Goal: Task Accomplishment & Management: Use online tool/utility

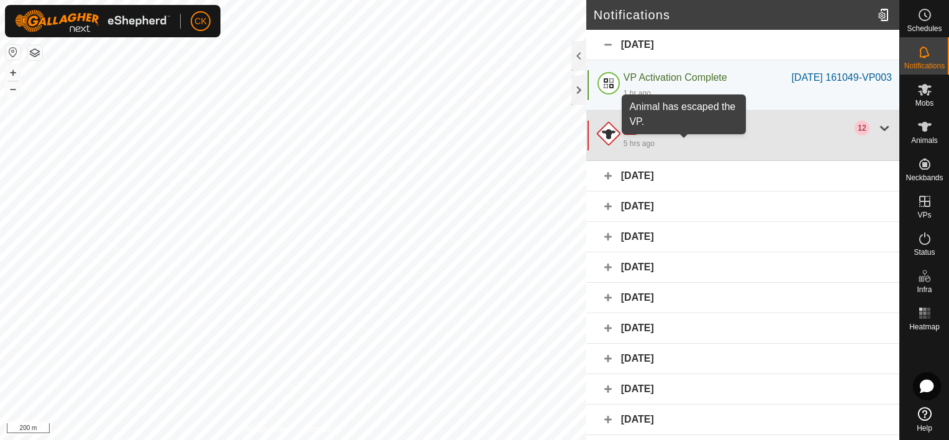
click at [690, 133] on span "Animal Escaped VP" at bounding box center [684, 127] width 88 height 11
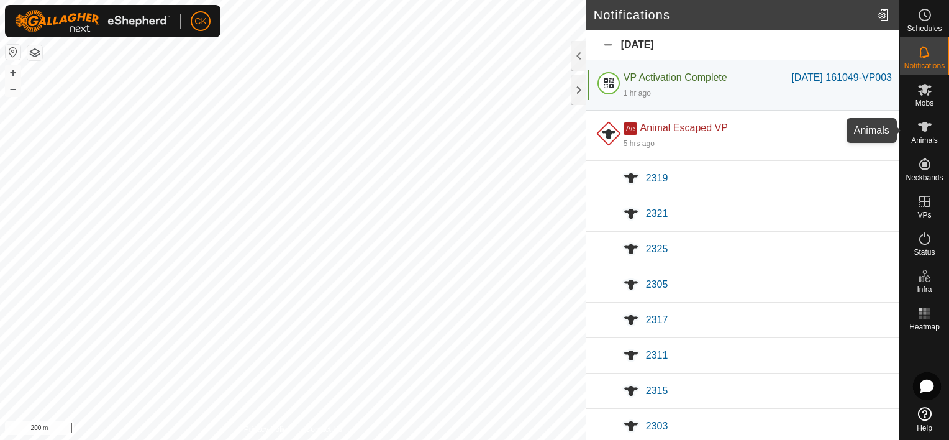
click at [928, 126] on icon at bounding box center [924, 126] width 15 height 15
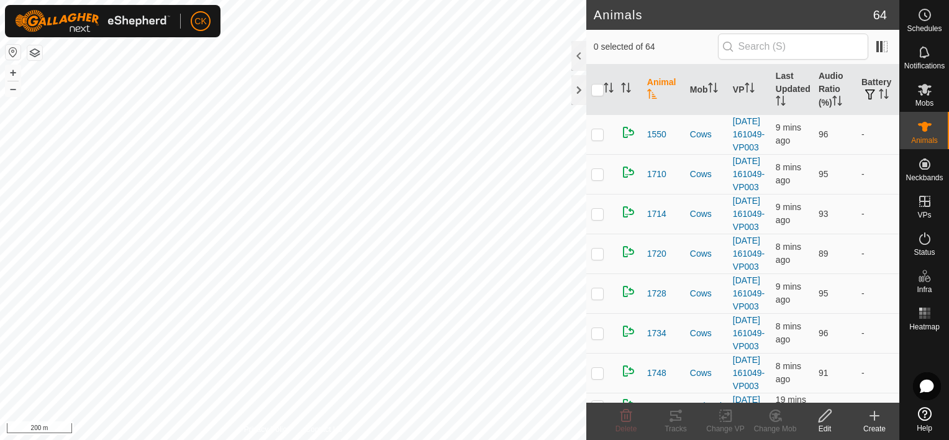
click at [654, 82] on th "Animal" at bounding box center [663, 90] width 43 height 50
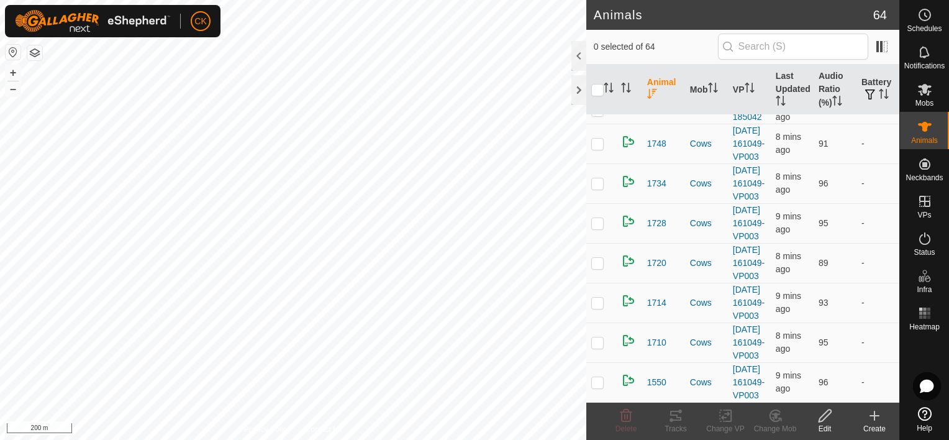
scroll to position [2232, 0]
click at [695, 87] on th "Mob" at bounding box center [706, 90] width 43 height 50
click at [593, 69] on p-checkbox at bounding box center [597, 64] width 12 height 10
checkbox input "true"
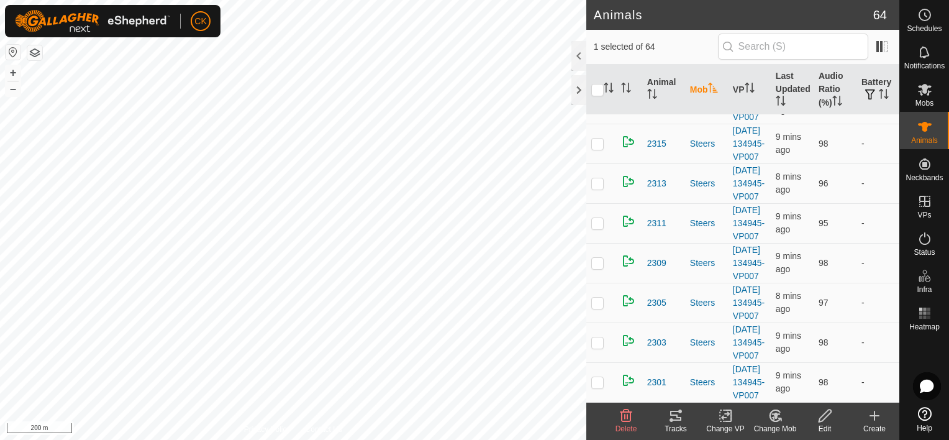
click at [595, 109] on p-checkbox at bounding box center [597, 104] width 12 height 10
checkbox input "true"
click at [599, 148] on p-checkbox at bounding box center [597, 143] width 12 height 10
checkbox input "true"
click at [673, 412] on icon at bounding box center [675, 415] width 15 height 15
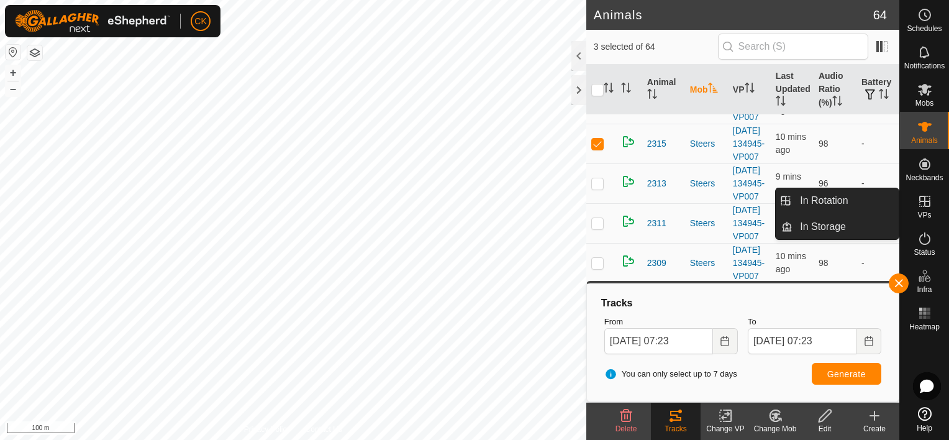
click at [926, 199] on icon at bounding box center [924, 201] width 15 height 15
click at [868, 199] on link "In Rotation" at bounding box center [845, 200] width 106 height 25
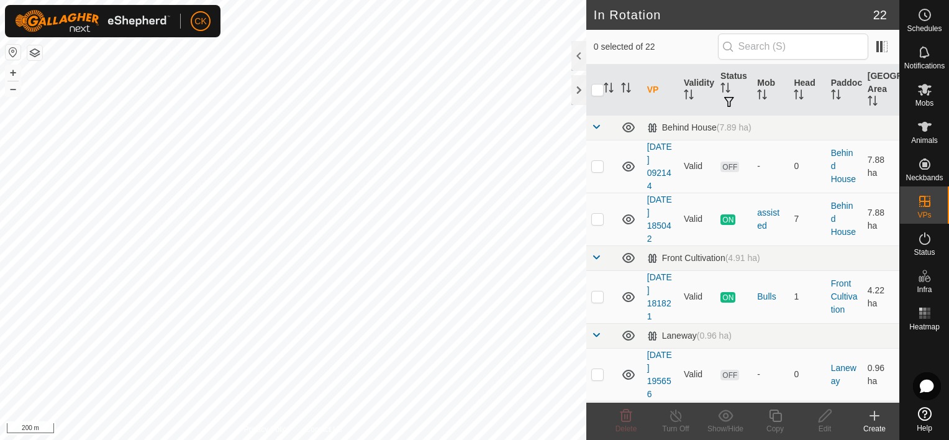
click at [874, 417] on icon at bounding box center [874, 415] width 0 height 9
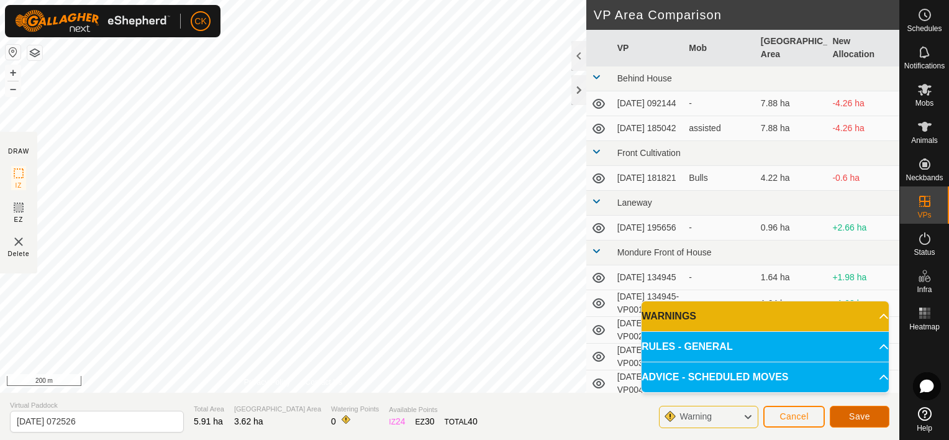
click at [856, 414] on span "Save" at bounding box center [859, 416] width 21 height 10
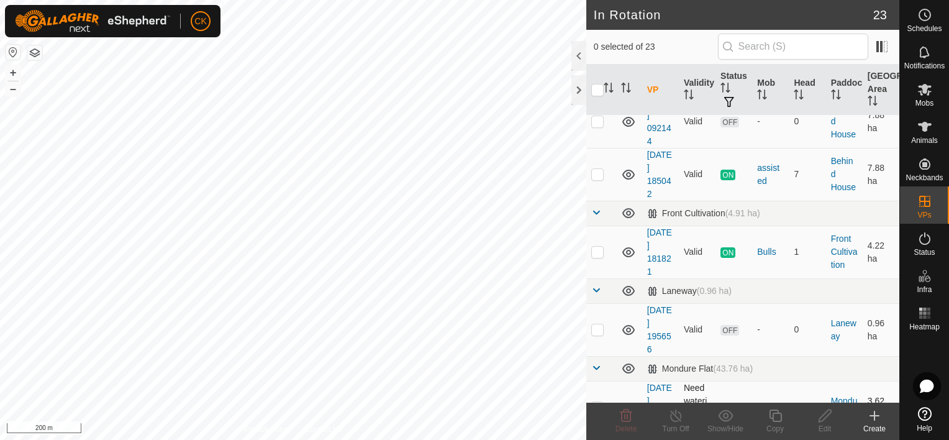
scroll to position [186, 0]
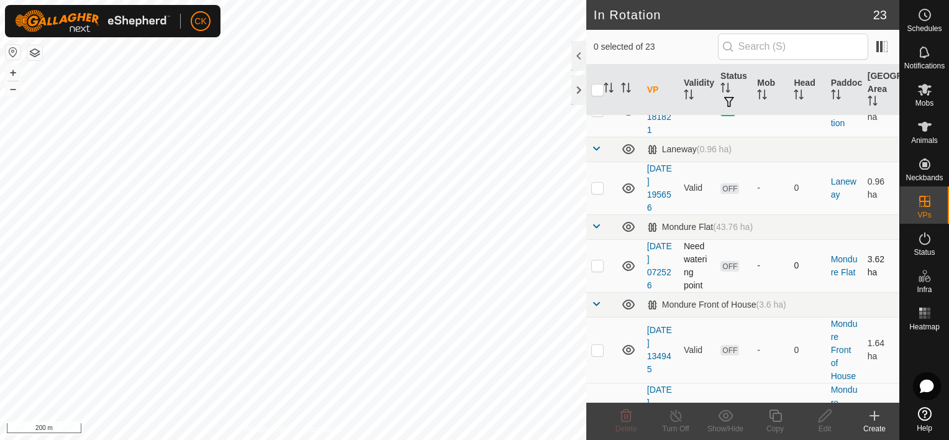
click at [597, 266] on p-checkbox at bounding box center [597, 265] width 12 height 10
checkbox input "true"
click at [769, 413] on icon at bounding box center [775, 415] width 12 height 12
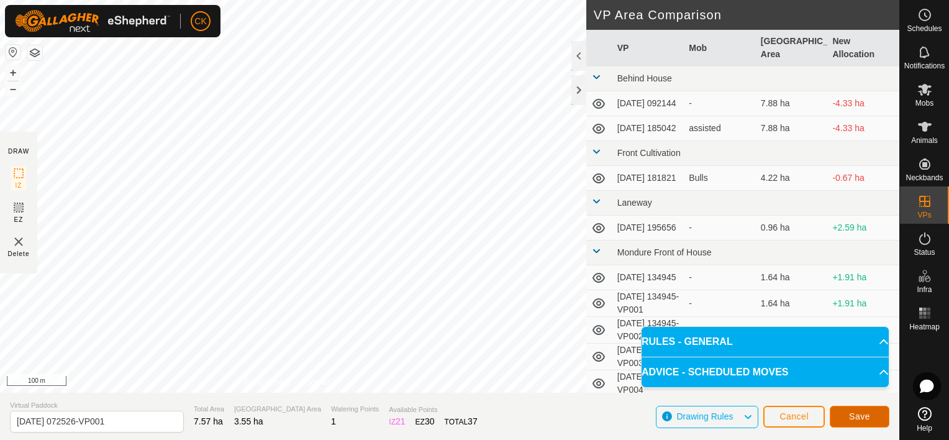
click at [854, 415] on span "Save" at bounding box center [859, 416] width 21 height 10
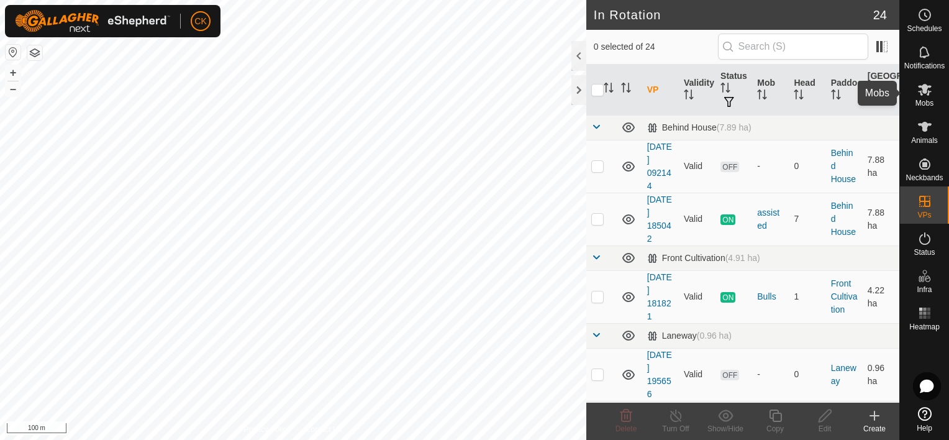
click at [926, 88] on icon at bounding box center [925, 90] width 14 height 12
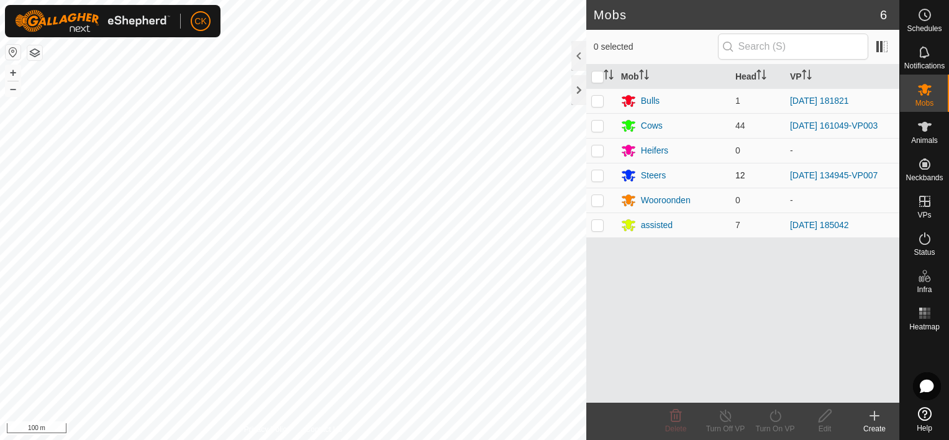
click at [596, 176] on p-checkbox at bounding box center [597, 175] width 12 height 10
checkbox input "true"
click at [774, 414] on icon at bounding box center [775, 415] width 16 height 15
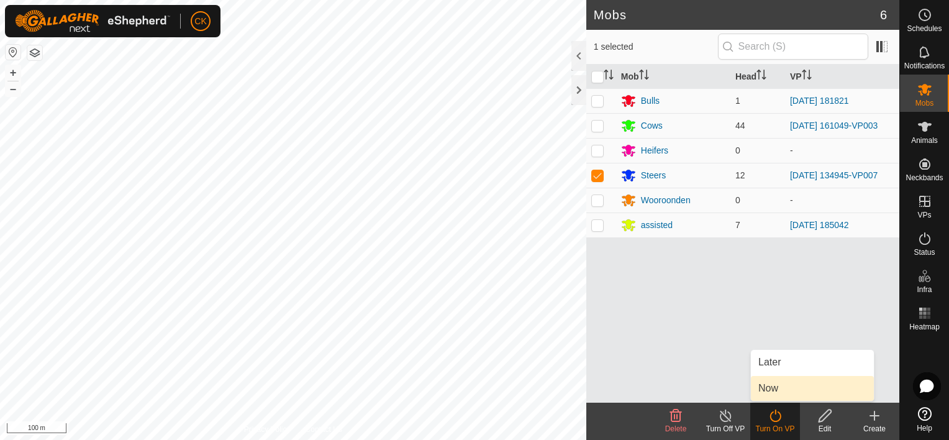
click at [767, 384] on link "Now" at bounding box center [812, 388] width 123 height 25
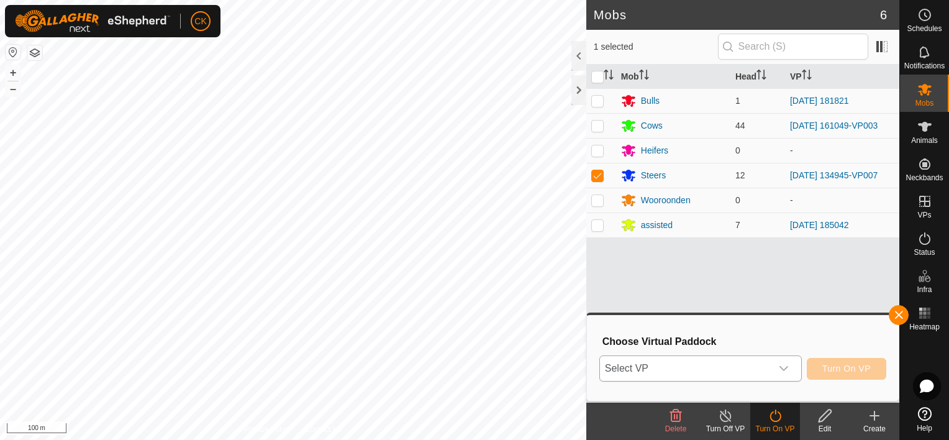
click at [782, 364] on icon "dropdown trigger" at bounding box center [784, 368] width 10 height 10
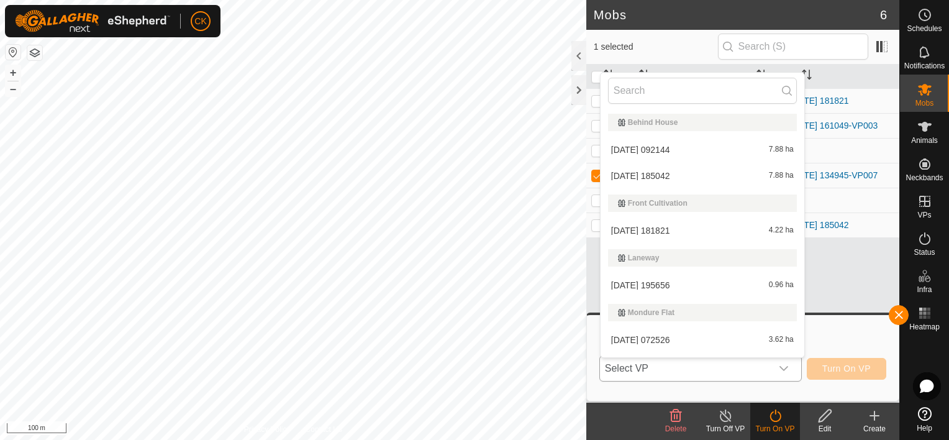
scroll to position [21, 0]
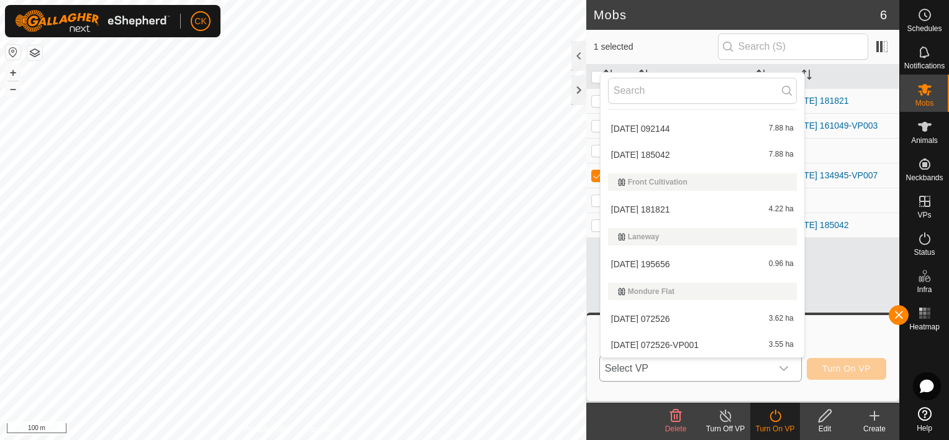
click at [687, 338] on li "2025-08-21 072526-VP001 3.55 ha" at bounding box center [702, 344] width 204 height 25
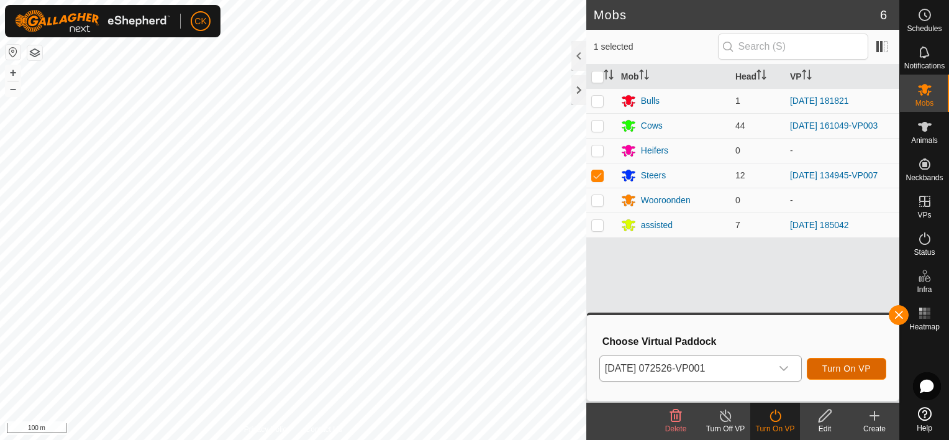
click at [833, 366] on span "Turn On VP" at bounding box center [846, 368] width 48 height 10
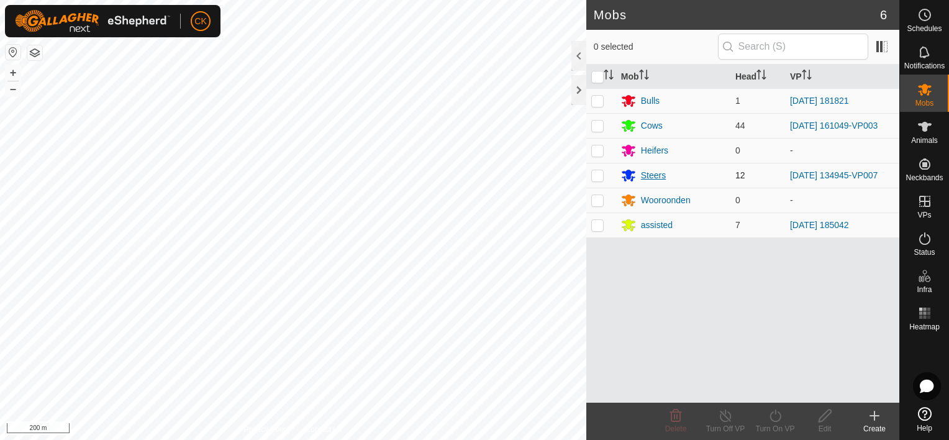
click at [636, 174] on div "Steers" at bounding box center [673, 175] width 104 height 15
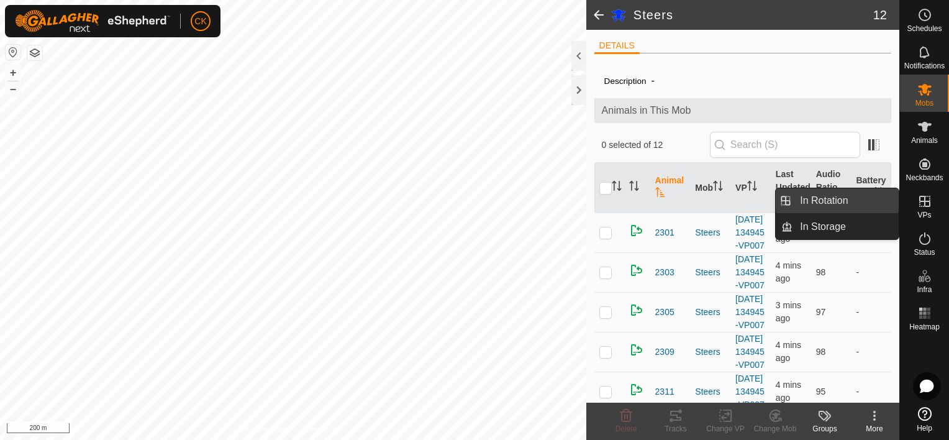
click at [852, 199] on link "In Rotation" at bounding box center [845, 200] width 106 height 25
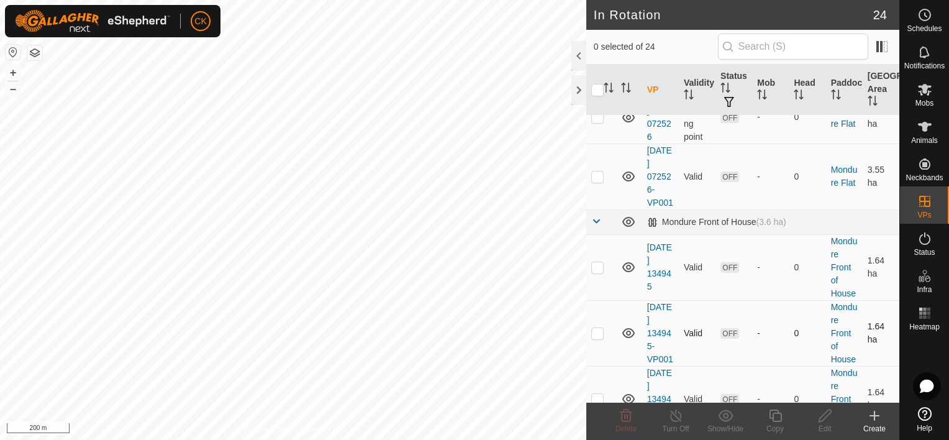
scroll to position [262, 0]
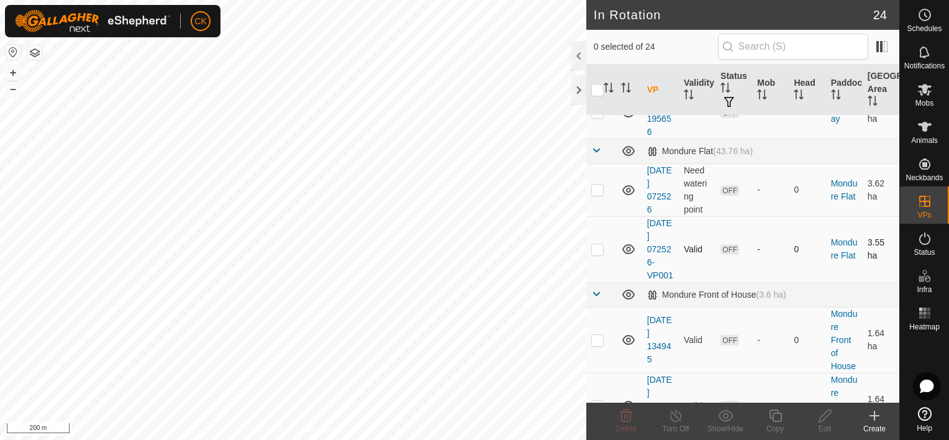
click at [597, 253] on p-checkbox at bounding box center [597, 249] width 12 height 10
checkbox input "true"
click at [774, 416] on icon at bounding box center [775, 415] width 16 height 15
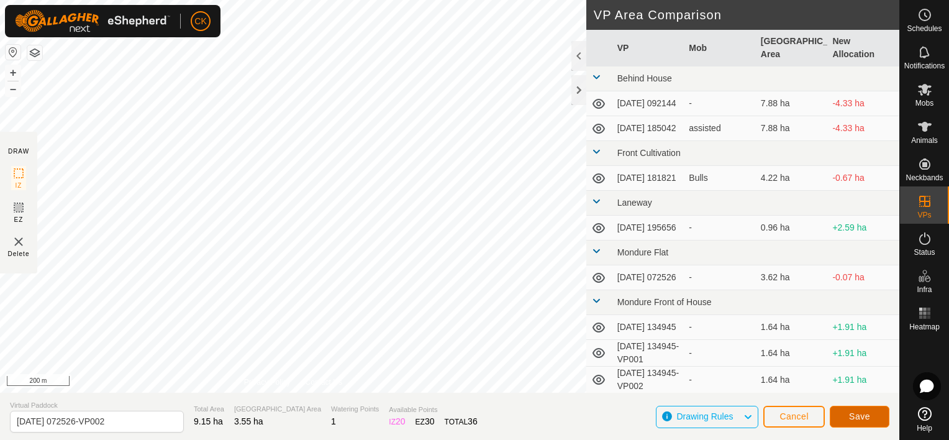
click at [847, 414] on button "Save" at bounding box center [860, 416] width 60 height 22
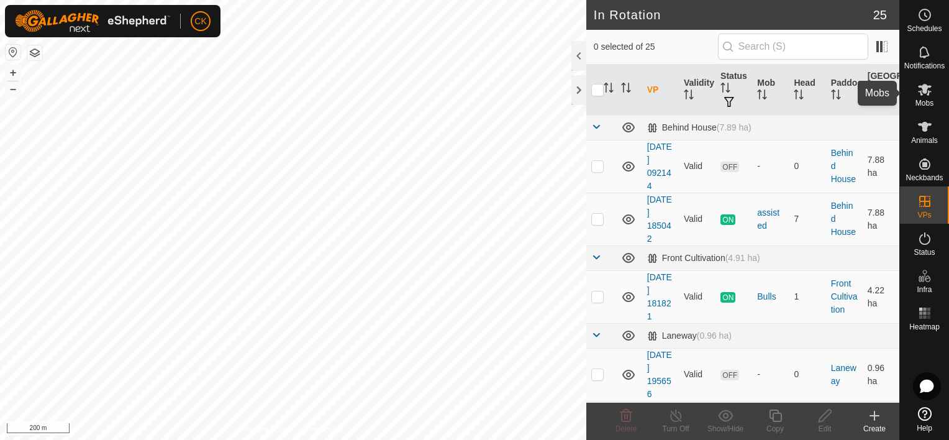
click at [925, 85] on icon at bounding box center [925, 90] width 14 height 12
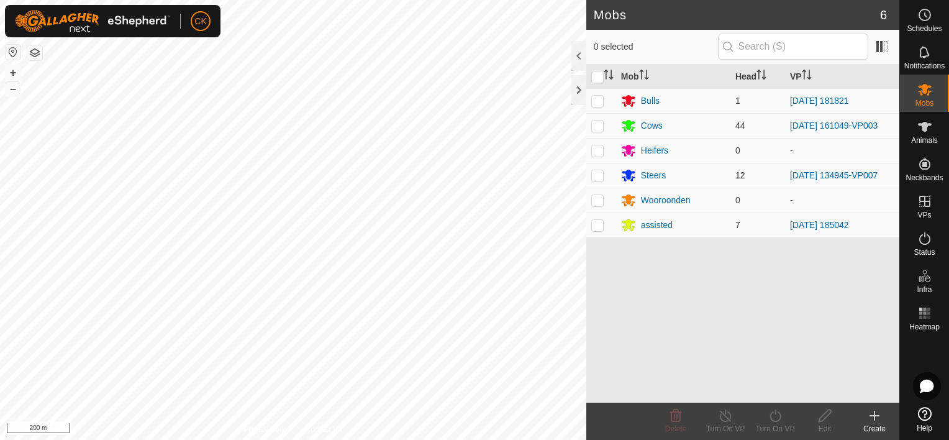
click at [595, 173] on p-checkbox at bounding box center [597, 175] width 12 height 10
checkbox input "true"
click at [775, 415] on icon at bounding box center [775, 415] width 16 height 15
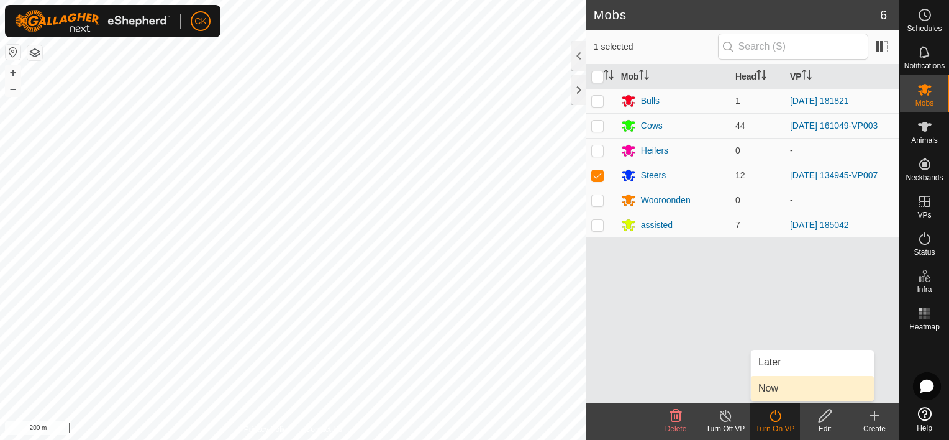
click at [771, 385] on link "Now" at bounding box center [812, 388] width 123 height 25
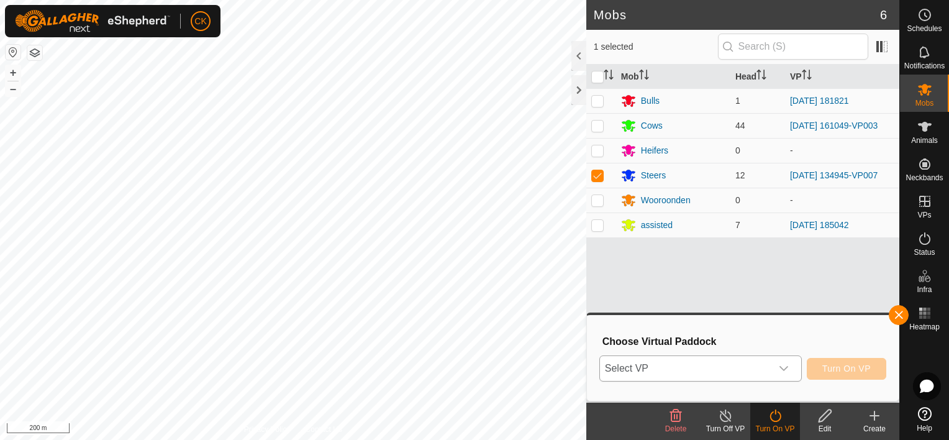
click at [785, 360] on div "dropdown trigger" at bounding box center [783, 368] width 25 height 25
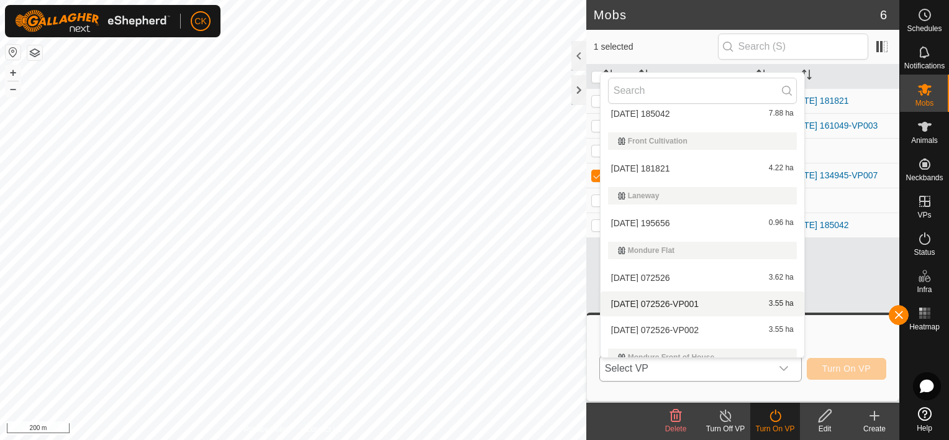
scroll to position [83, 0]
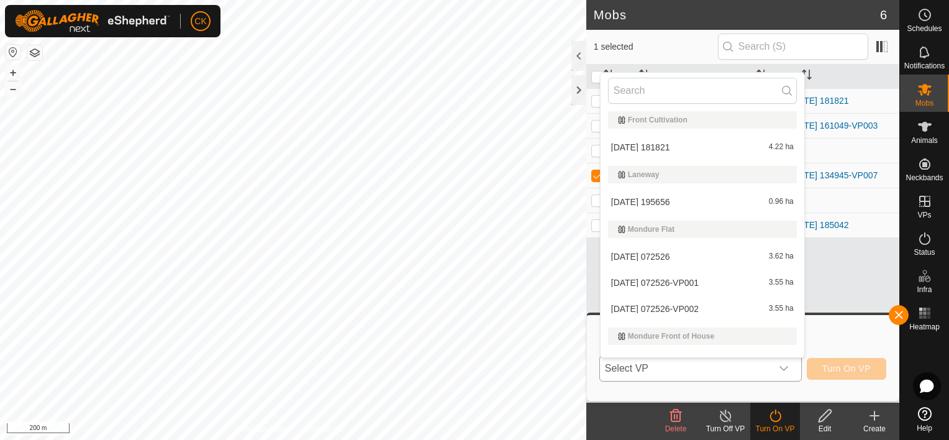
click at [702, 305] on li "2025-08-21 072526-VP002 3.55 ha" at bounding box center [702, 308] width 204 height 25
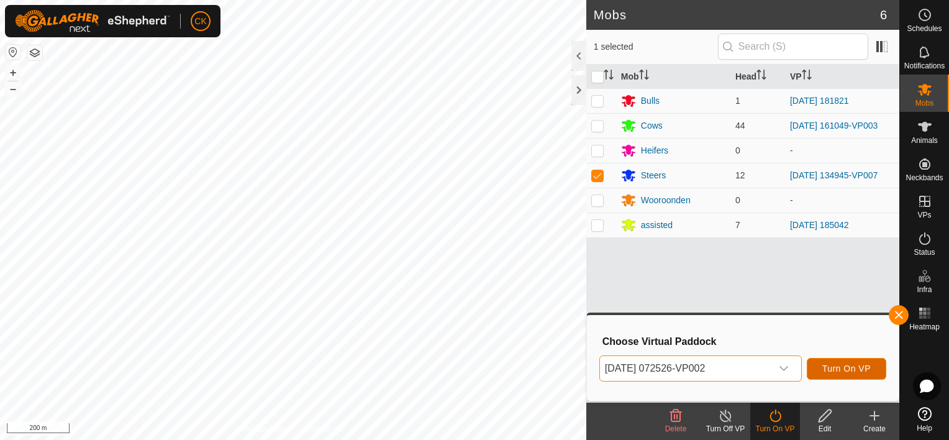
click at [836, 365] on span "Turn On VP" at bounding box center [846, 368] width 48 height 10
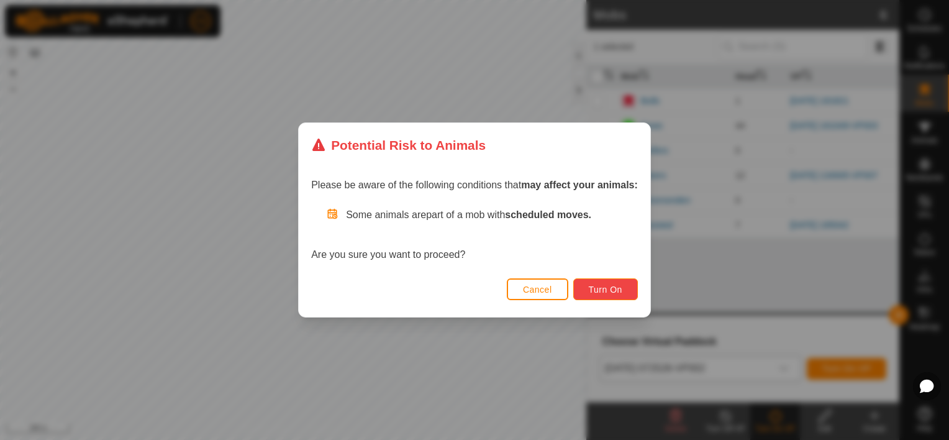
click at [623, 288] on button "Turn On" at bounding box center [605, 289] width 65 height 22
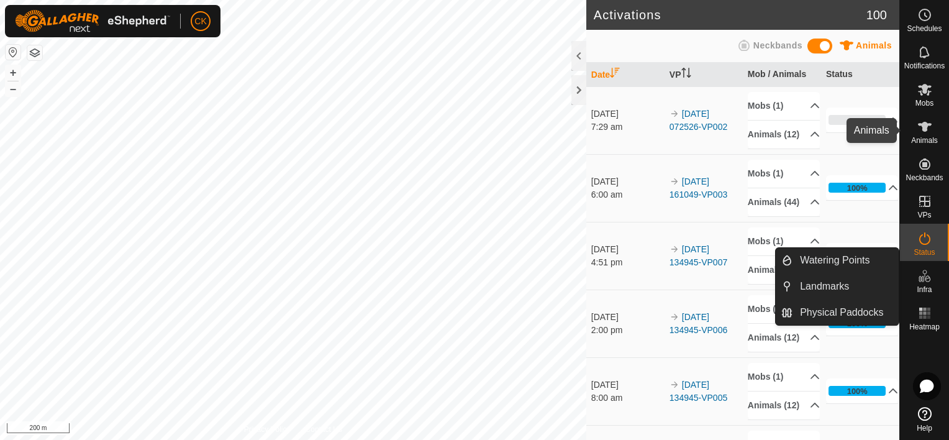
click at [926, 124] on icon at bounding box center [925, 127] width 14 height 10
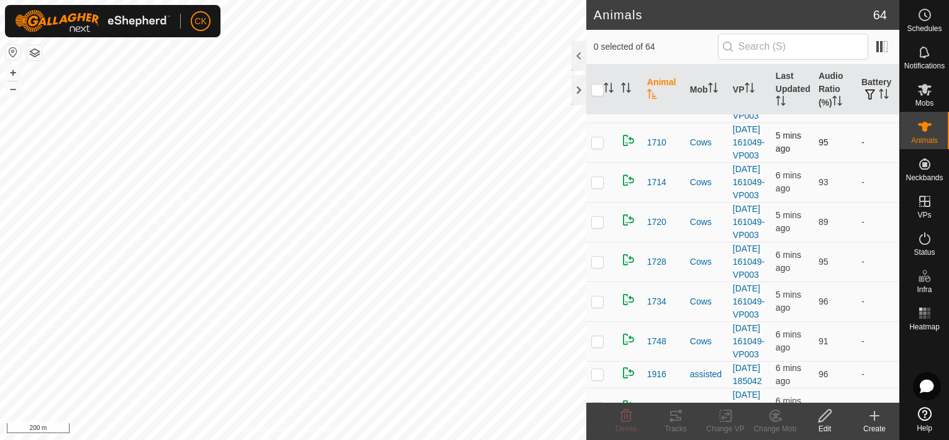
scroll to position [62, 0]
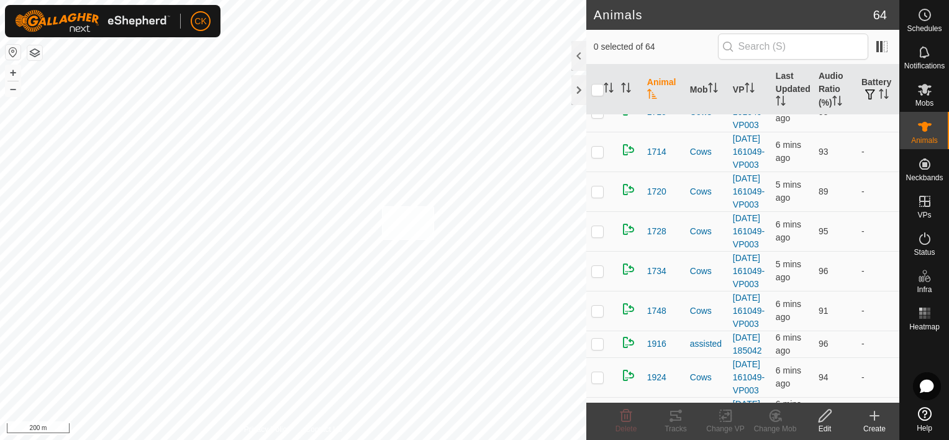
checkbox input "true"
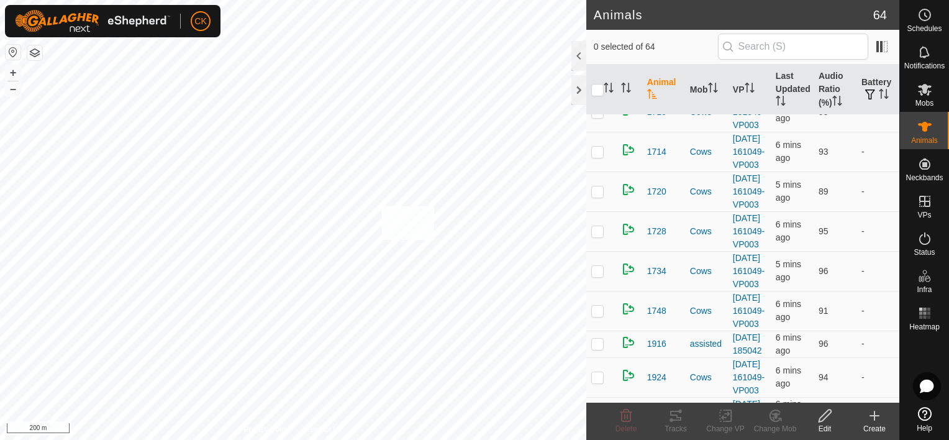
checkbox input "true"
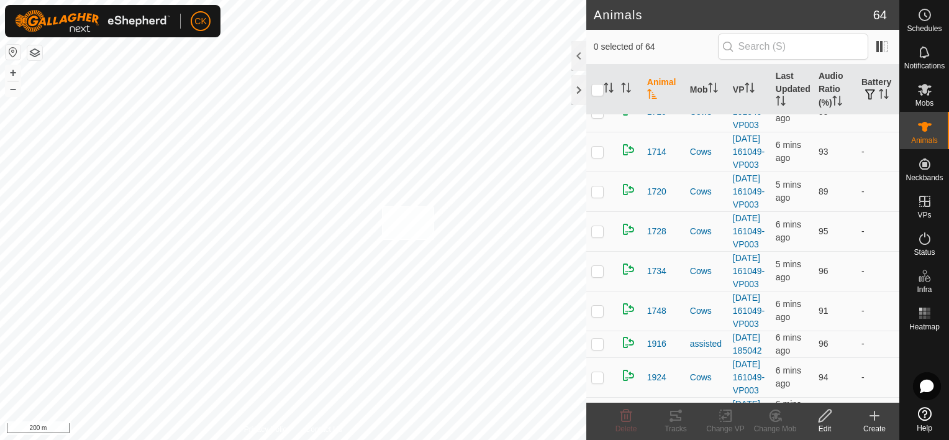
checkbox input "true"
click at [596, 89] on input "checkbox" at bounding box center [597, 90] width 12 height 12
checkbox input "true"
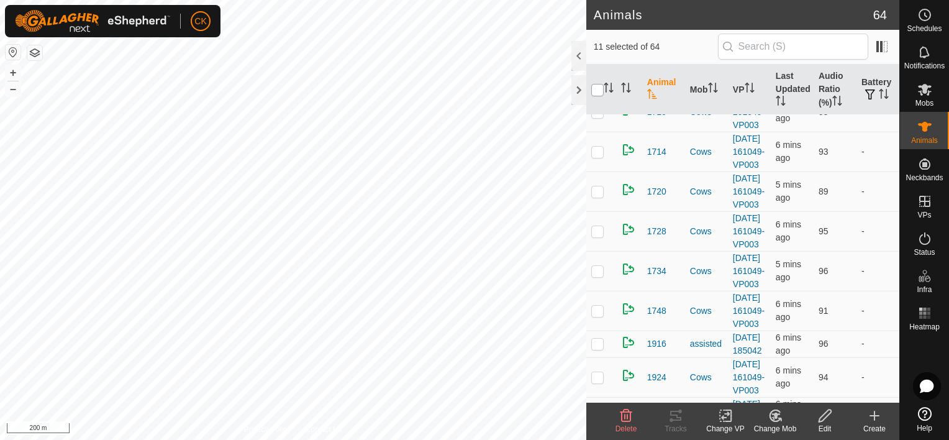
checkbox input "true"
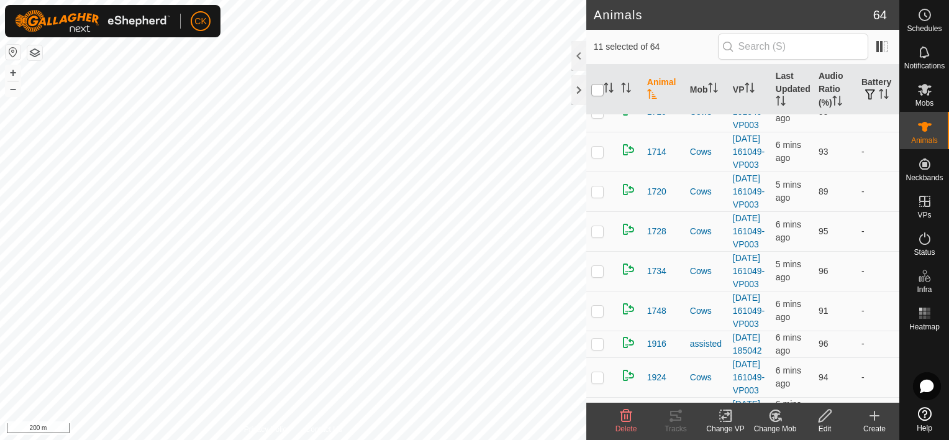
checkbox input "true"
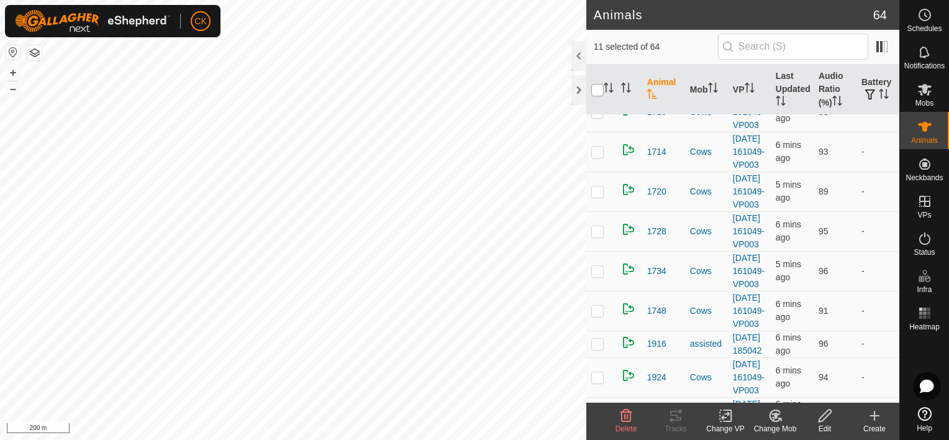
checkbox input "true"
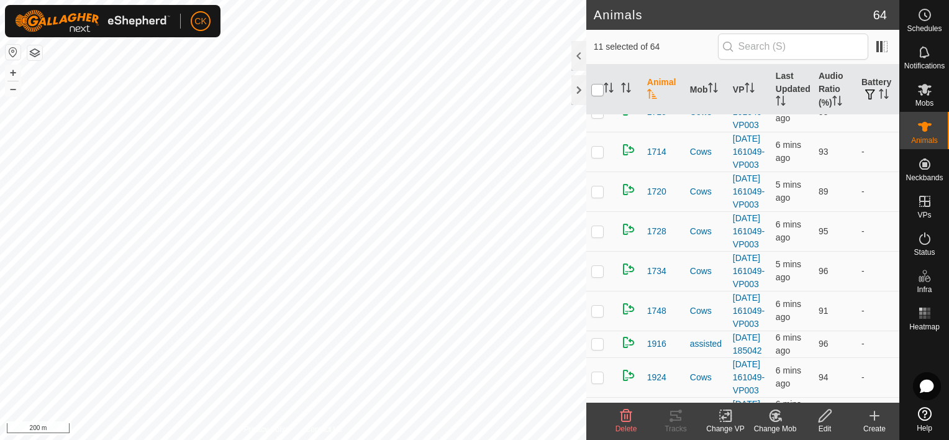
checkbox input "true"
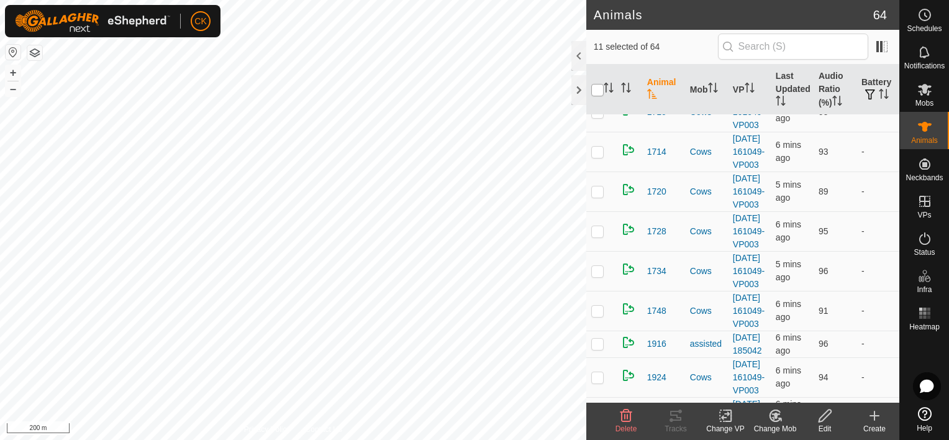
checkbox input "true"
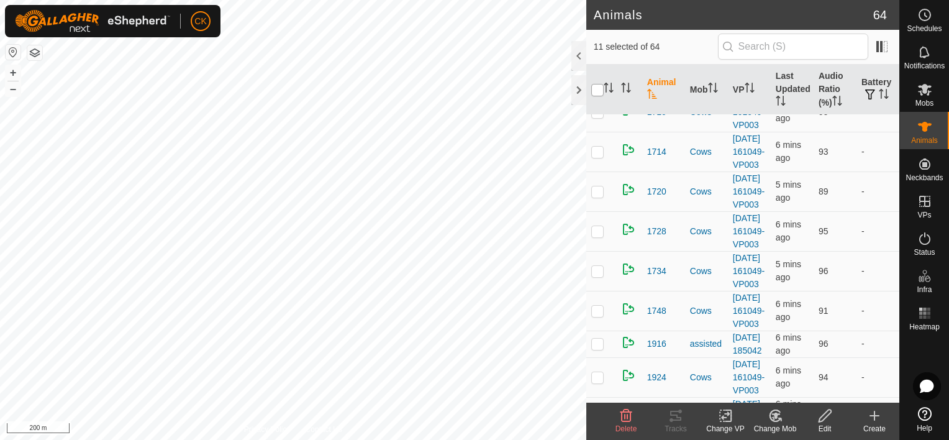
checkbox input "true"
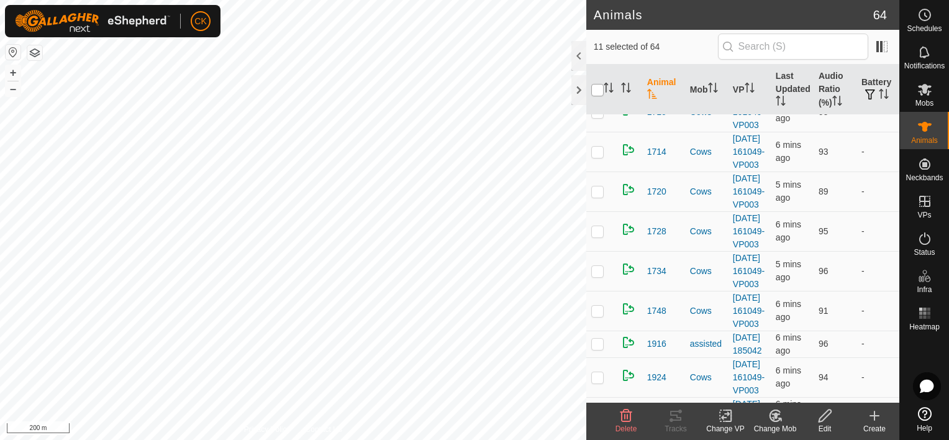
checkbox input "true"
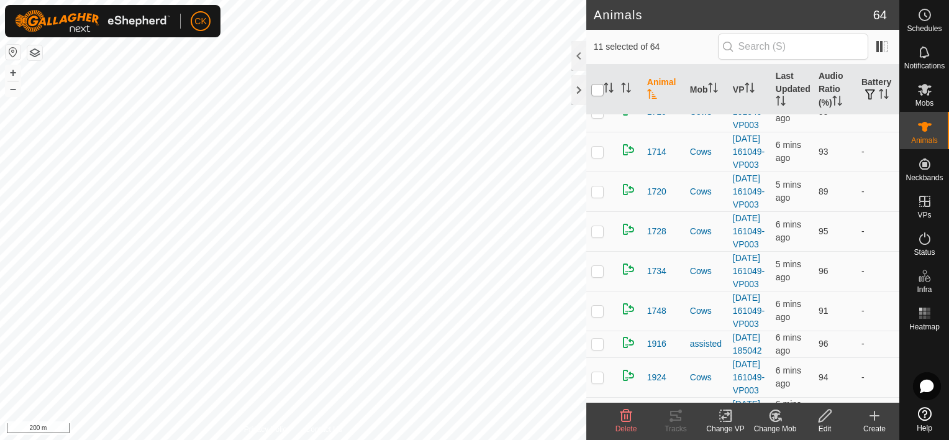
checkbox input "true"
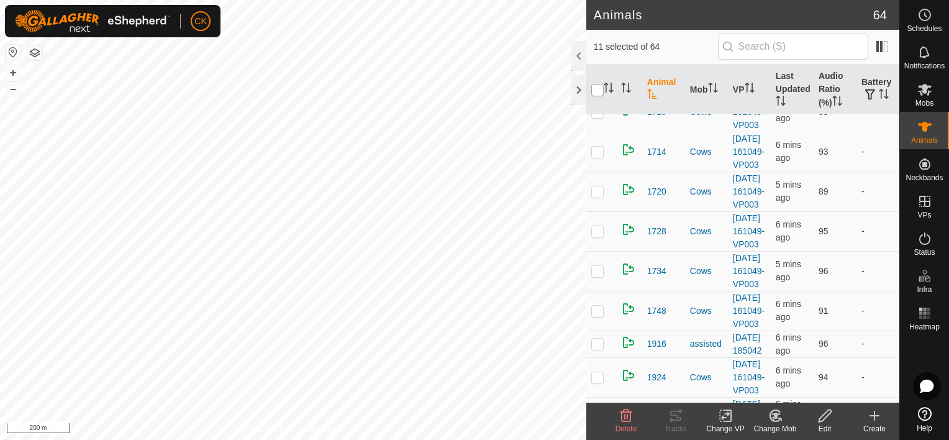
checkbox input "true"
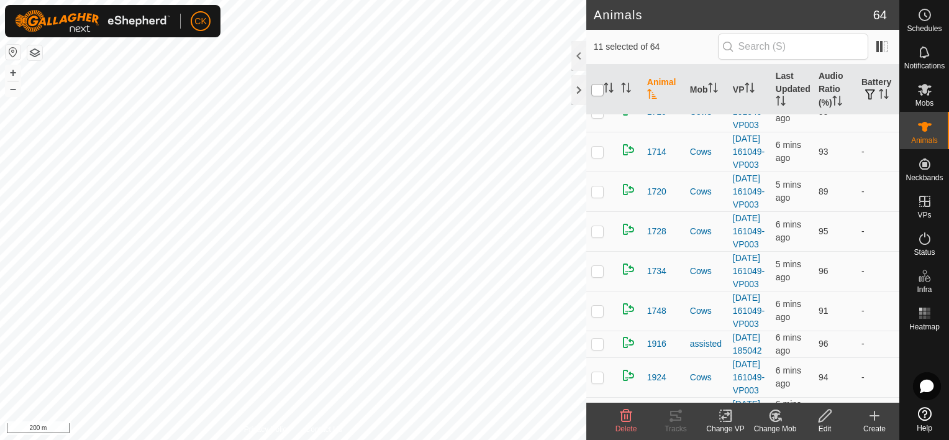
checkbox input "true"
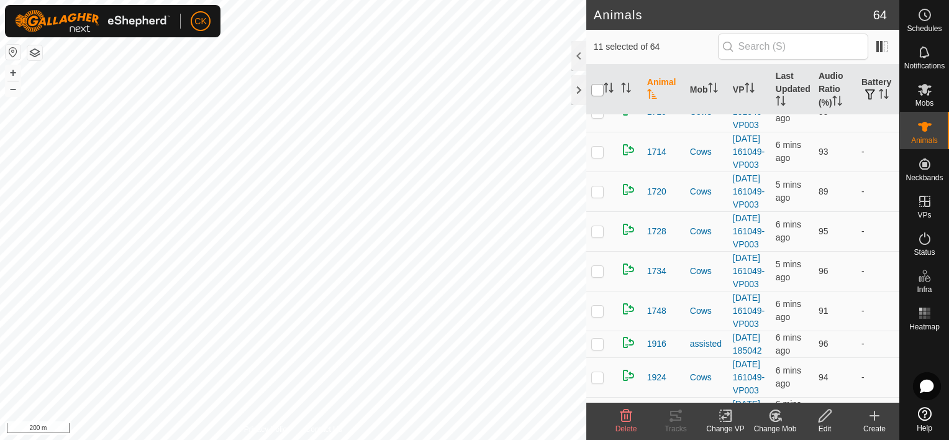
checkbox input "true"
click at [596, 89] on input "checkbox" at bounding box center [597, 90] width 12 height 12
checkbox input "false"
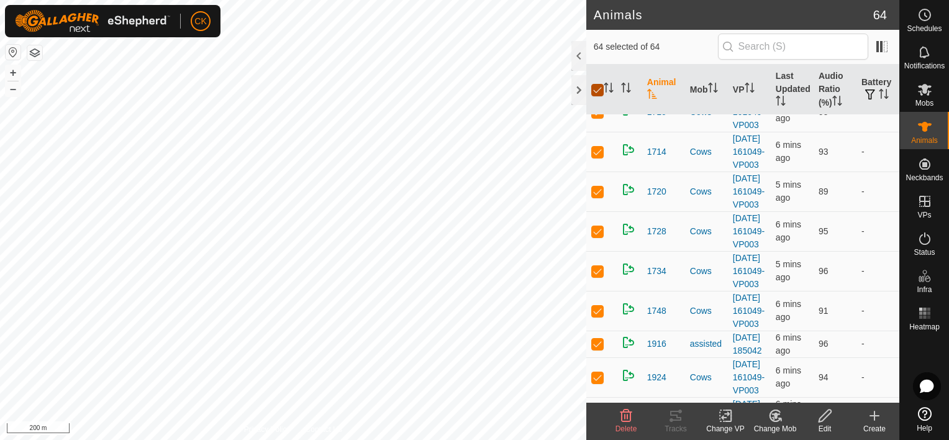
checkbox input "false"
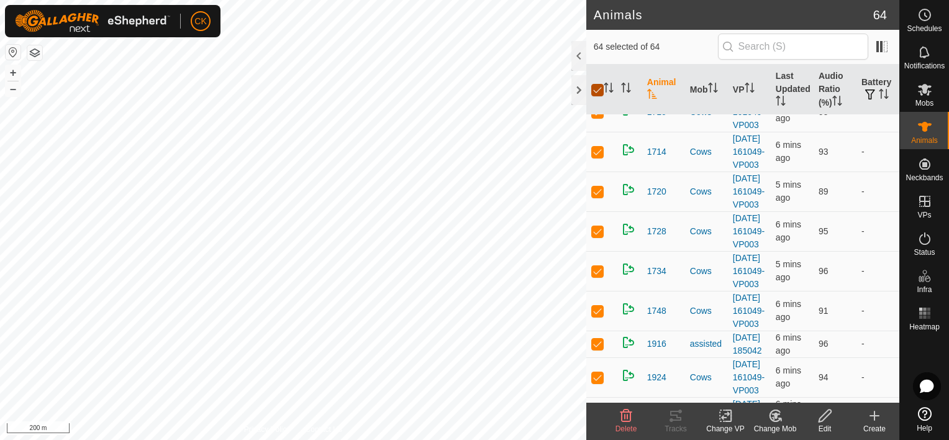
checkbox input "false"
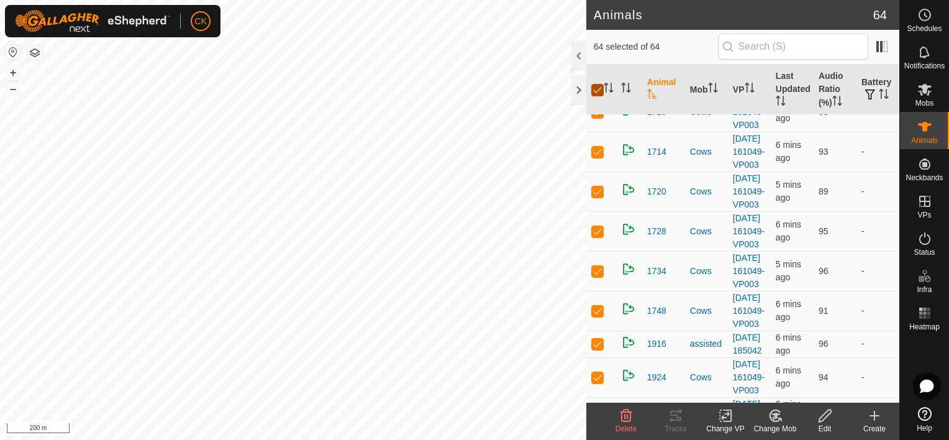
checkbox input "false"
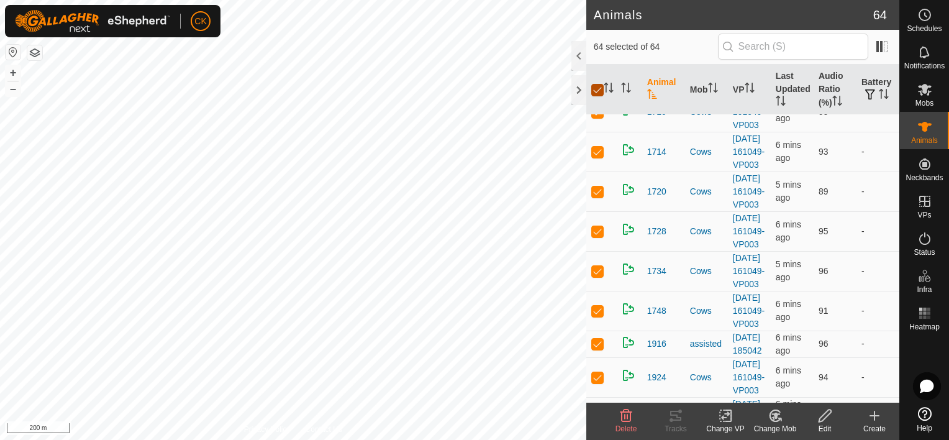
checkbox input "false"
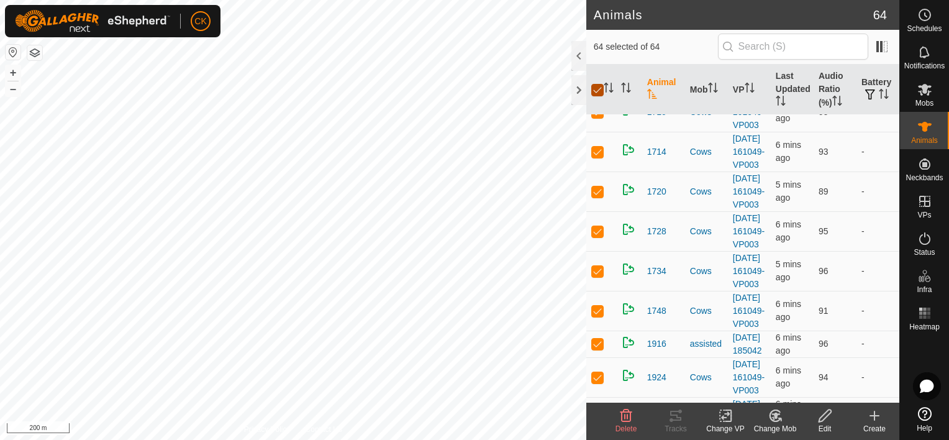
checkbox input "false"
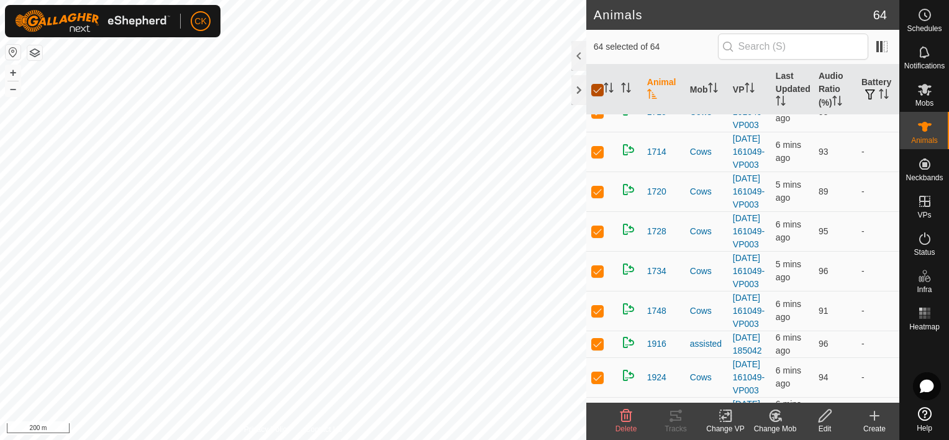
checkbox input "false"
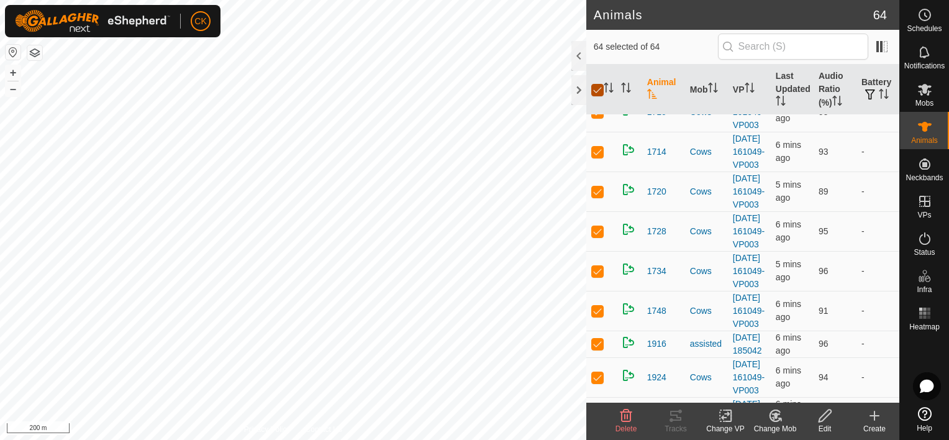
checkbox input "false"
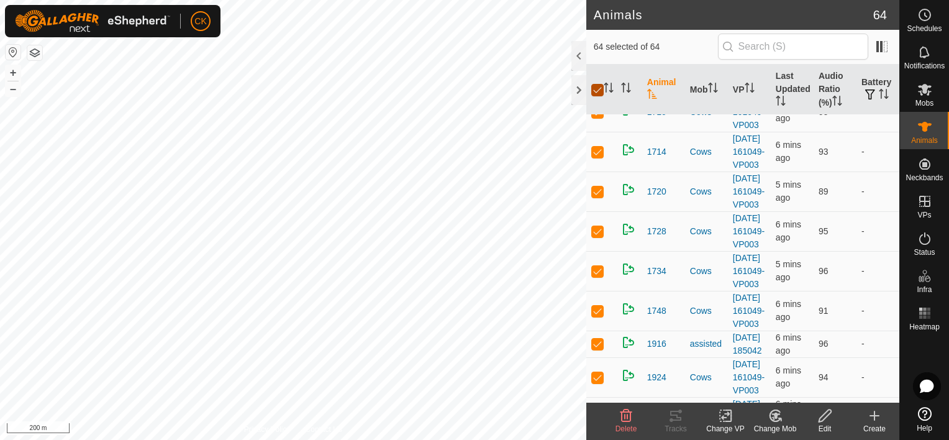
checkbox input "false"
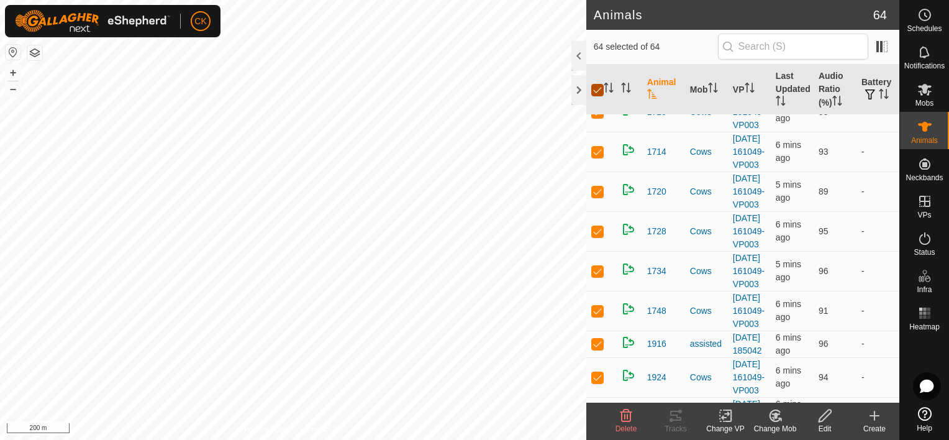
checkbox input "false"
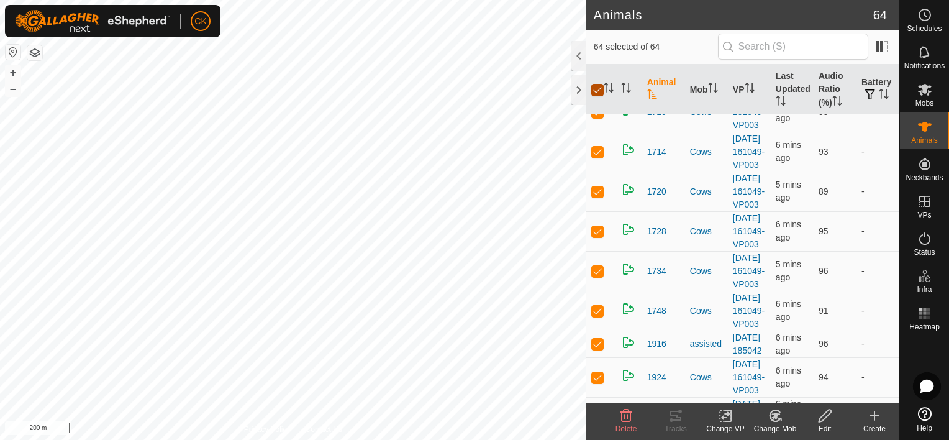
checkbox input "false"
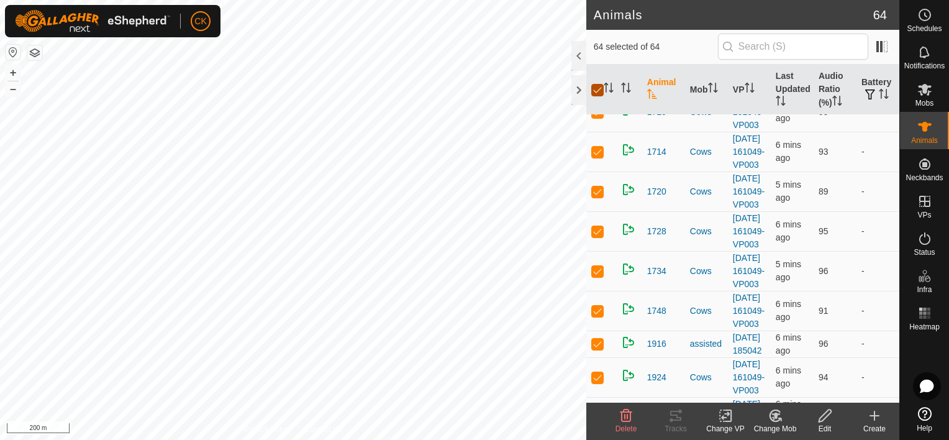
checkbox input "false"
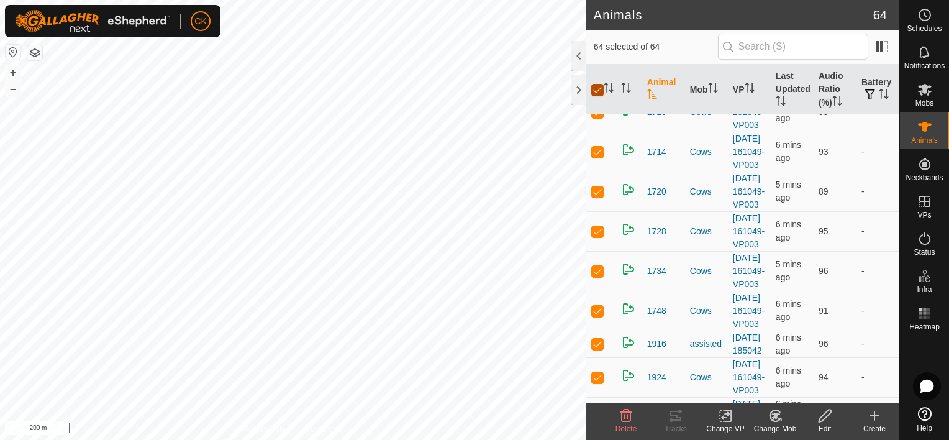
checkbox input "false"
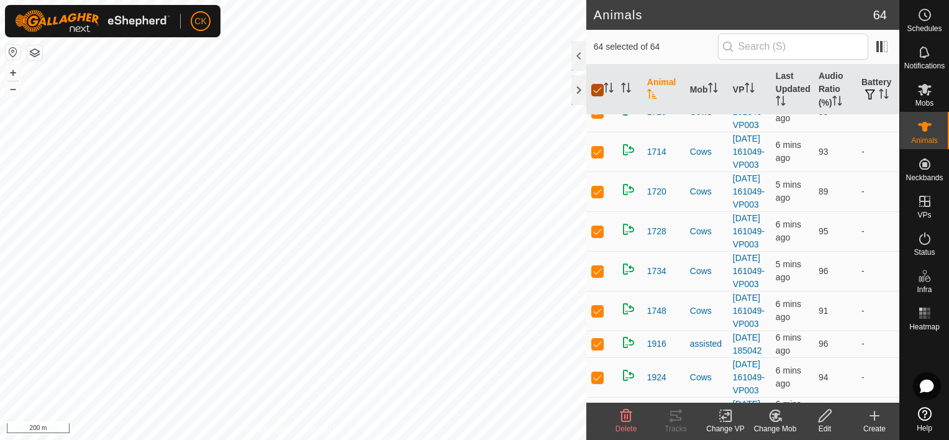
checkbox input "false"
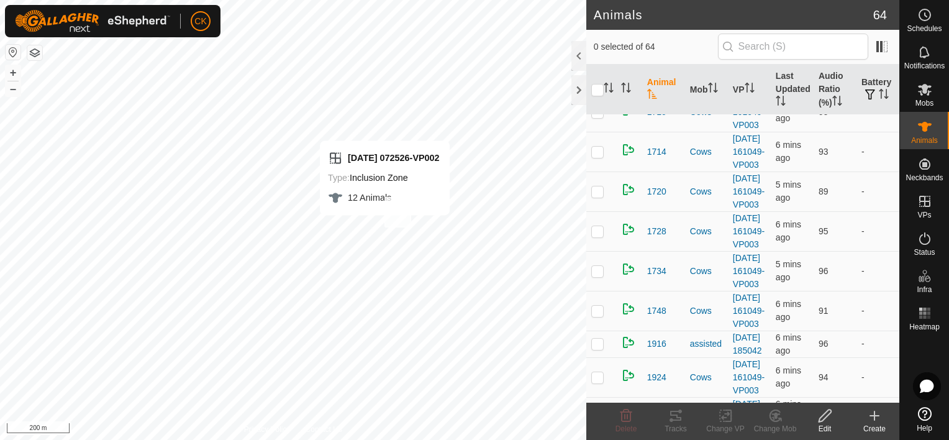
checkbox input "true"
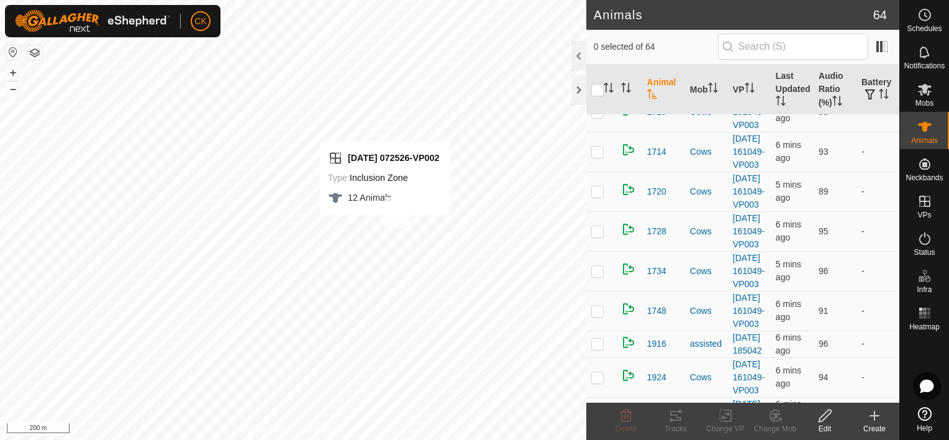
checkbox input "true"
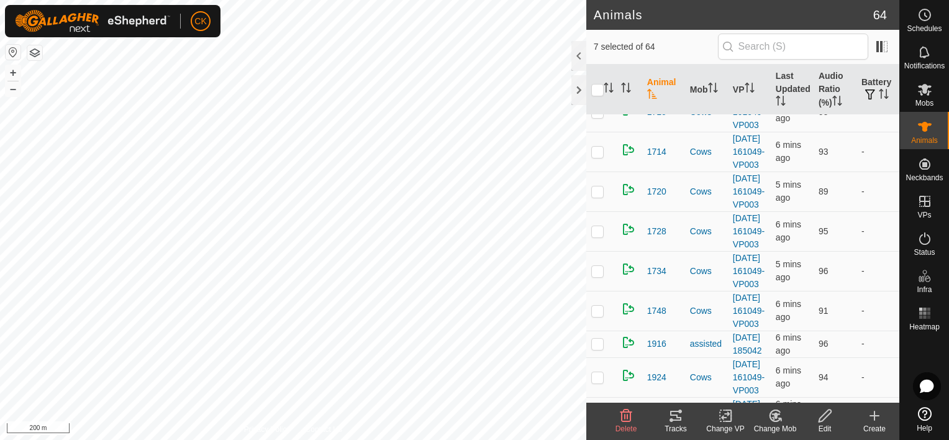
click at [677, 415] on icon at bounding box center [675, 415] width 11 height 10
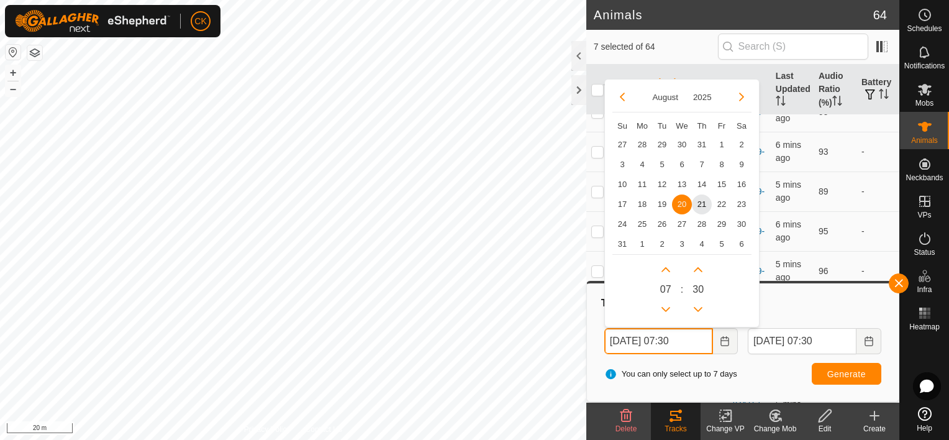
click at [705, 338] on input "20 Aug, 2025 07:30" at bounding box center [658, 341] width 109 height 26
click at [699, 199] on span "21" at bounding box center [702, 204] width 20 height 20
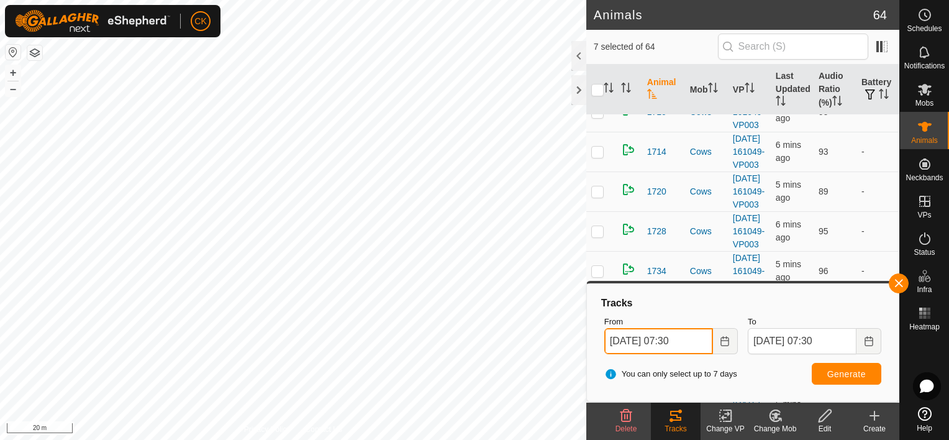
click at [705, 340] on input "21 Aug, 2025 07:30" at bounding box center [658, 341] width 109 height 26
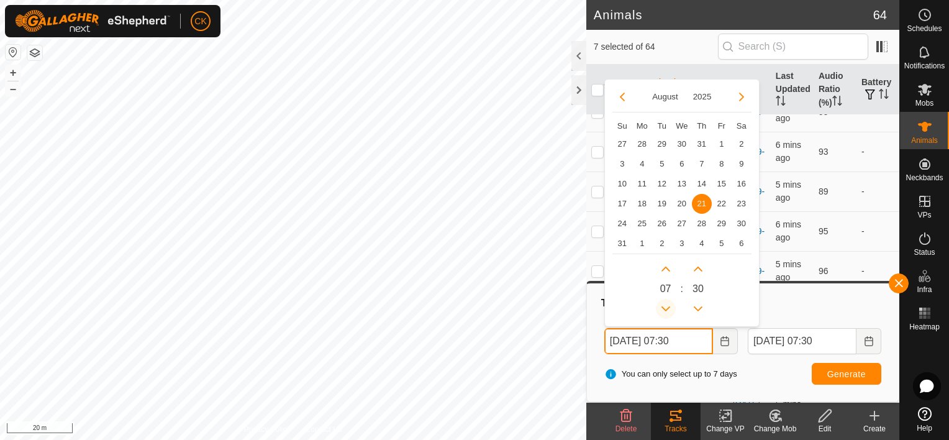
click at [664, 305] on button "Previous Hour" at bounding box center [666, 309] width 20 height 20
click at [664, 303] on button "Previous Hour" at bounding box center [666, 309] width 20 height 20
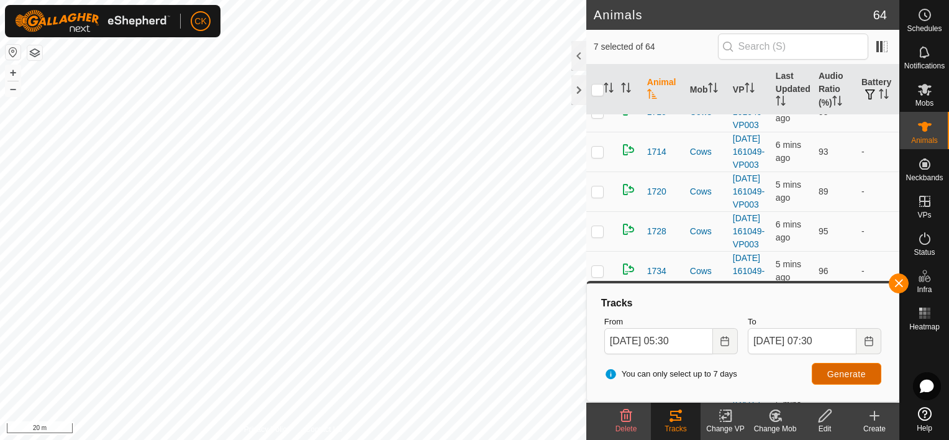
click at [846, 369] on span "Generate" at bounding box center [846, 374] width 38 height 10
click at [700, 340] on input "21 Aug, 2025 05:30" at bounding box center [658, 341] width 109 height 26
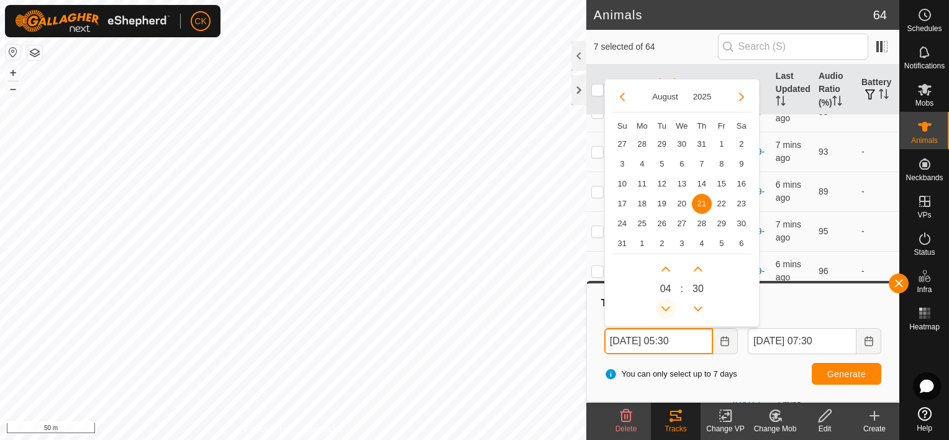
click at [667, 305] on button "Previous Hour" at bounding box center [666, 309] width 20 height 20
click at [666, 305] on button "Previous Hour" at bounding box center [666, 309] width 20 height 20
click at [839, 372] on span "Generate" at bounding box center [846, 374] width 38 height 10
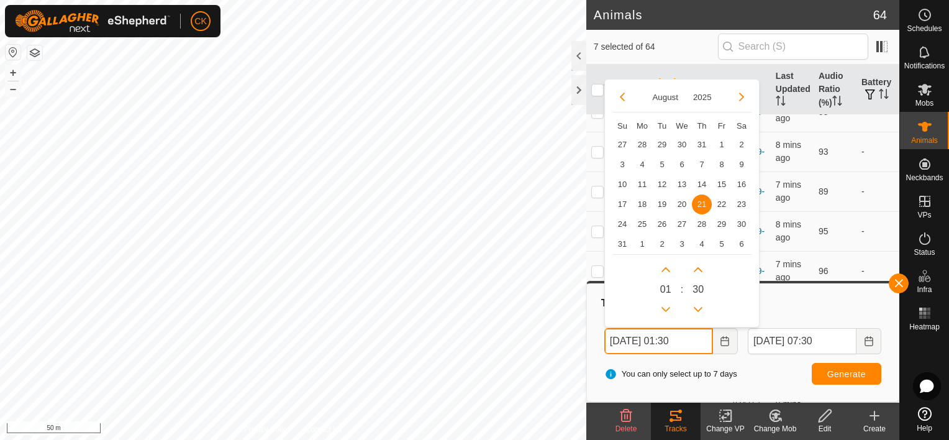
click at [705, 340] on input "21 Aug, 2025 01:30" at bounding box center [658, 341] width 109 height 26
click at [666, 305] on button "Previous Hour" at bounding box center [666, 309] width 20 height 20
type input "21 Aug, 2025 00:30"
click at [678, 416] on icon at bounding box center [675, 415] width 15 height 15
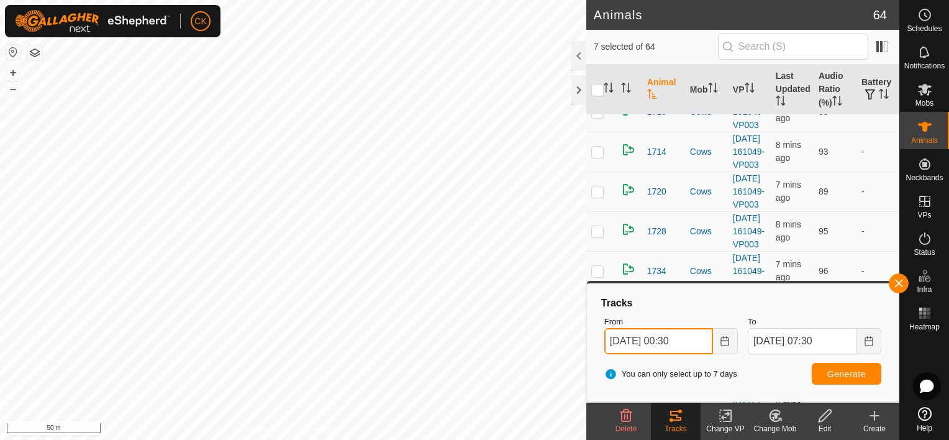
click at [702, 343] on input "21 Aug, 2025 00:30" at bounding box center [658, 341] width 109 height 26
click at [837, 371] on span "Generate" at bounding box center [846, 374] width 38 height 10
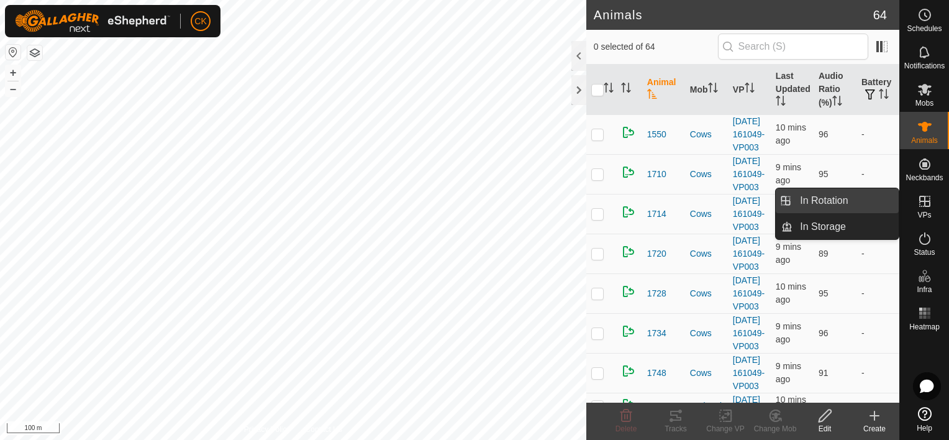
click at [841, 199] on link "In Rotation" at bounding box center [845, 200] width 106 height 25
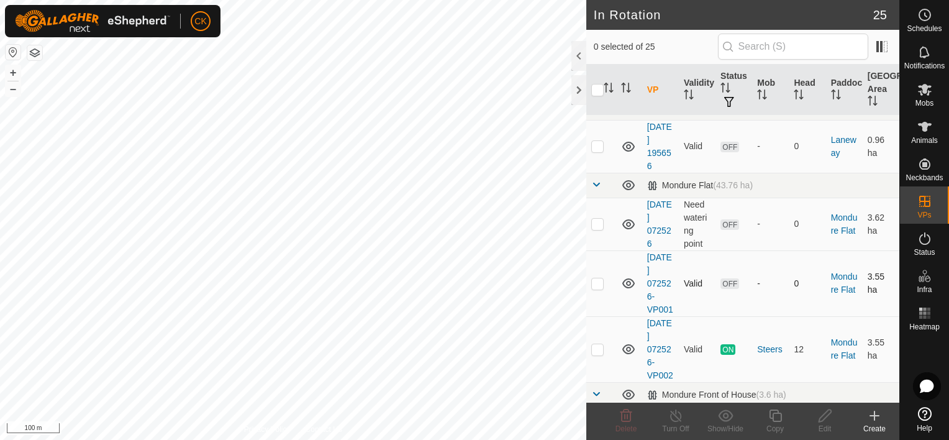
scroll to position [248, 0]
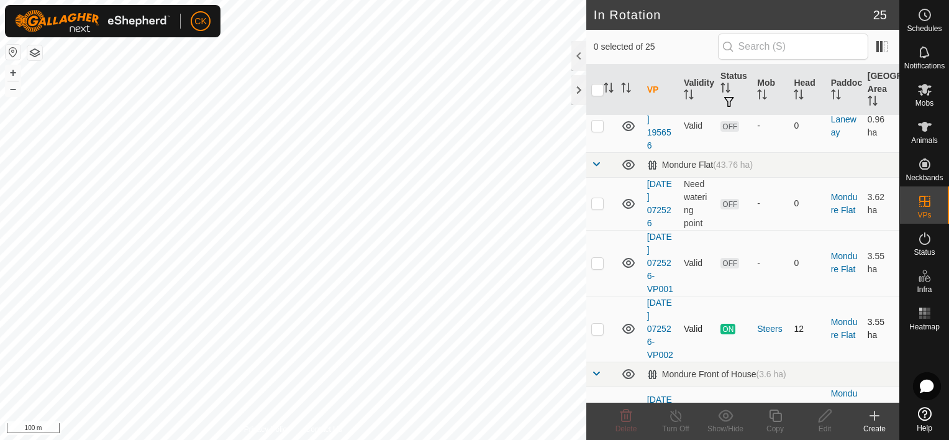
click at [596, 333] on p-checkbox at bounding box center [597, 328] width 12 height 10
checkbox input "true"
click at [775, 415] on icon at bounding box center [775, 415] width 16 height 15
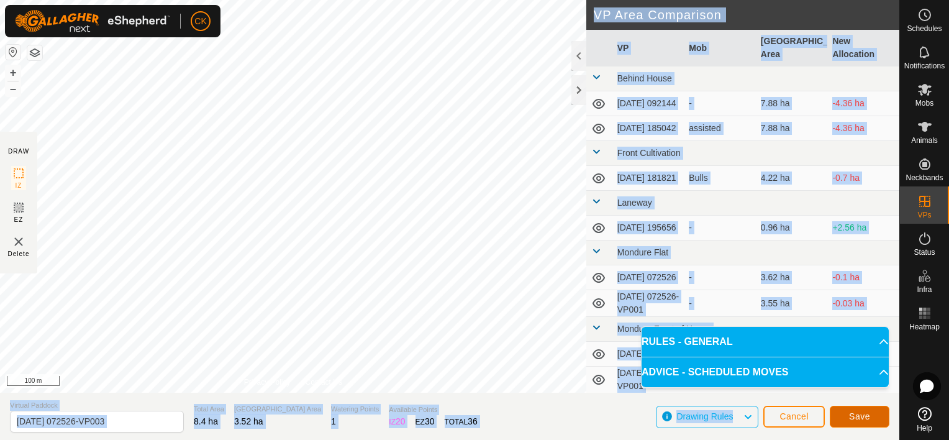
click at [868, 418] on span "Save" at bounding box center [859, 416] width 21 height 10
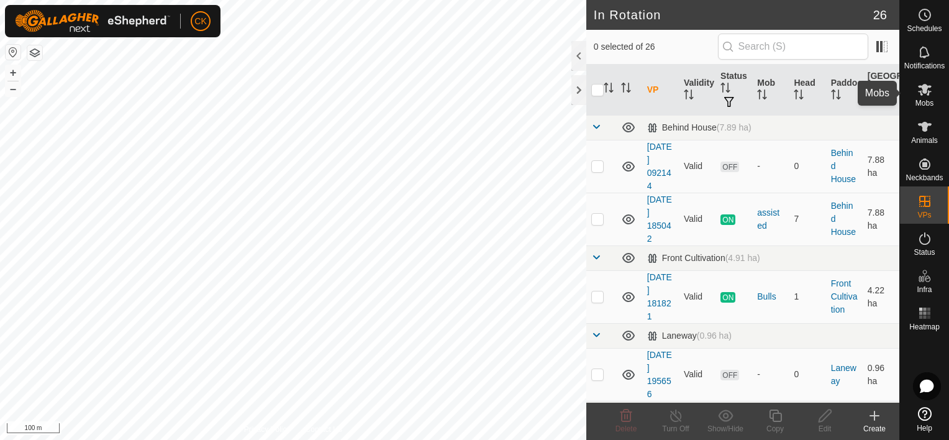
click at [925, 84] on icon at bounding box center [925, 90] width 14 height 12
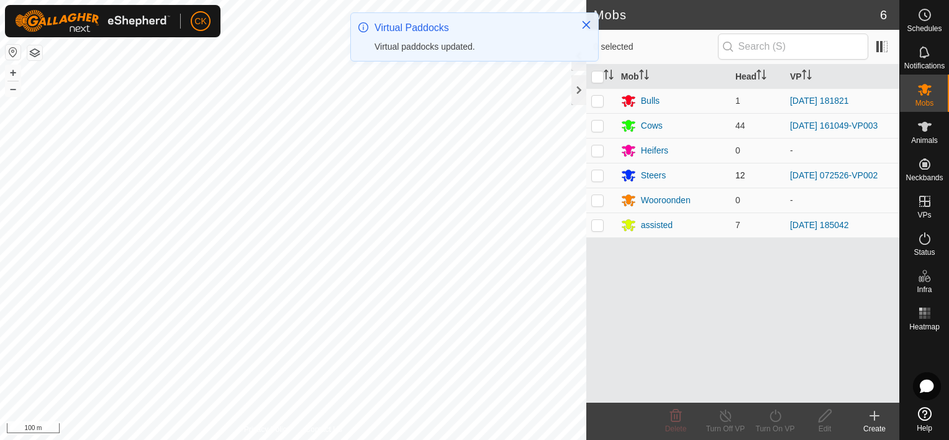
click at [599, 176] on p-checkbox at bounding box center [597, 175] width 12 height 10
checkbox input "true"
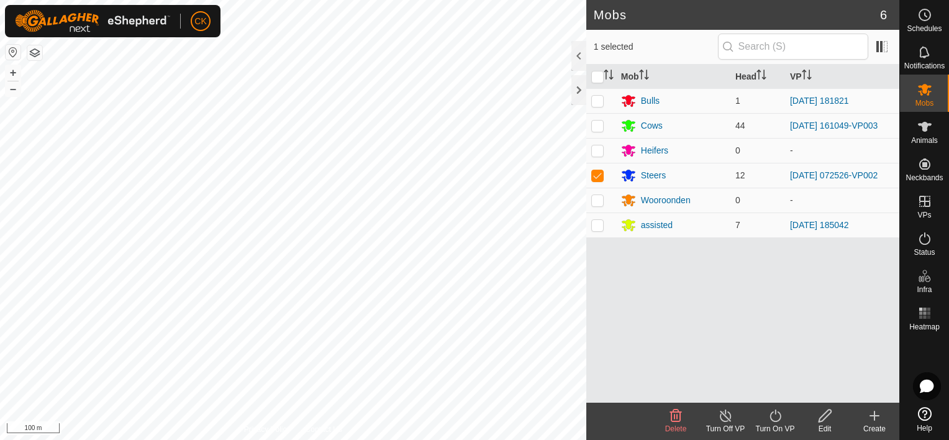
click at [772, 415] on icon at bounding box center [775, 415] width 16 height 15
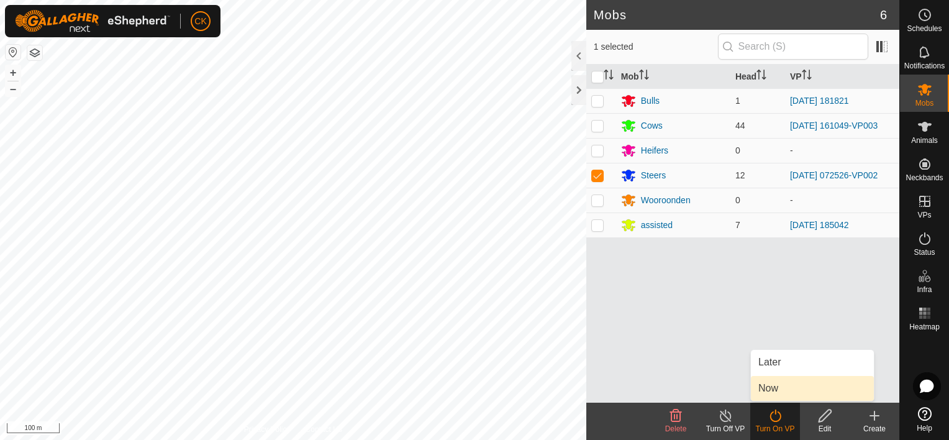
click at [771, 386] on link "Now" at bounding box center [812, 388] width 123 height 25
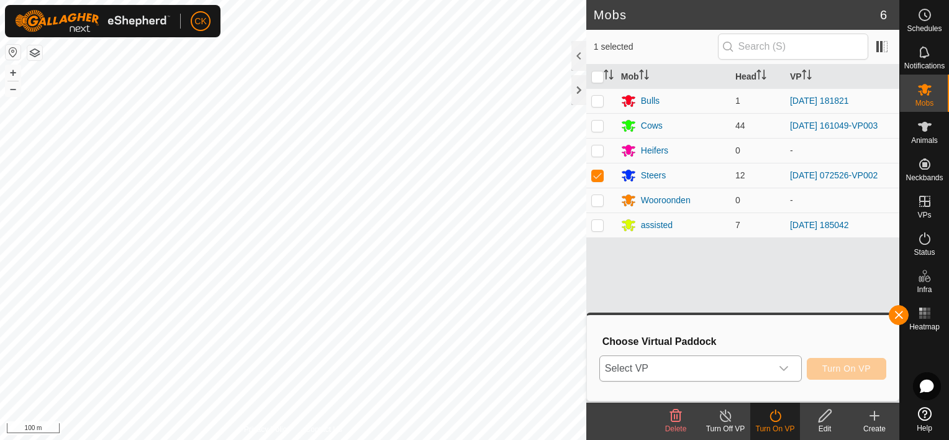
click at [785, 366] on icon "dropdown trigger" at bounding box center [784, 368] width 10 height 10
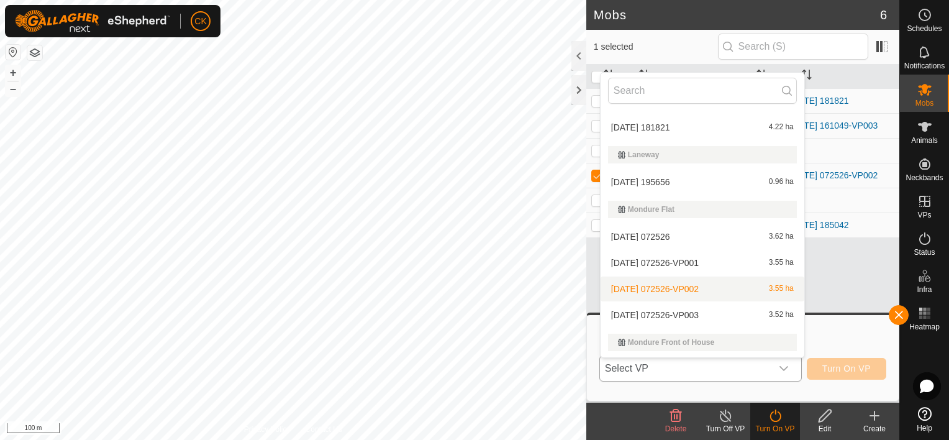
scroll to position [145, 0]
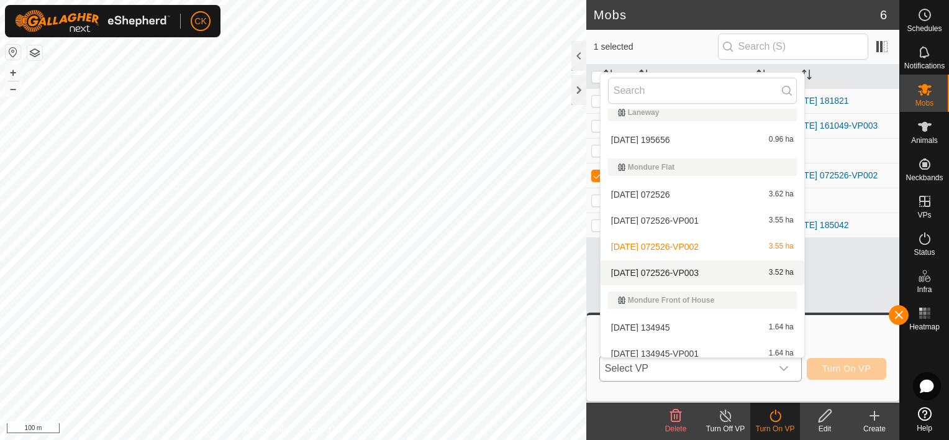
click at [702, 270] on li "2025-08-21 072526-VP003 3.52 ha" at bounding box center [702, 272] width 204 height 25
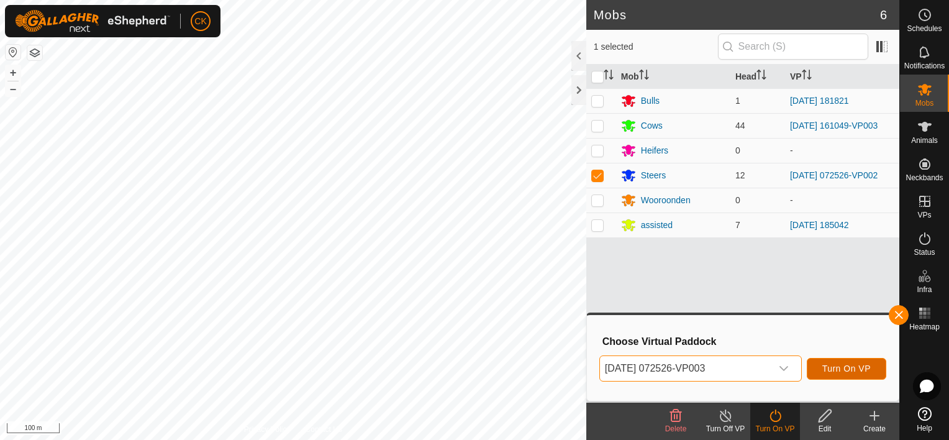
click at [842, 367] on span "Turn On VP" at bounding box center [846, 368] width 48 height 10
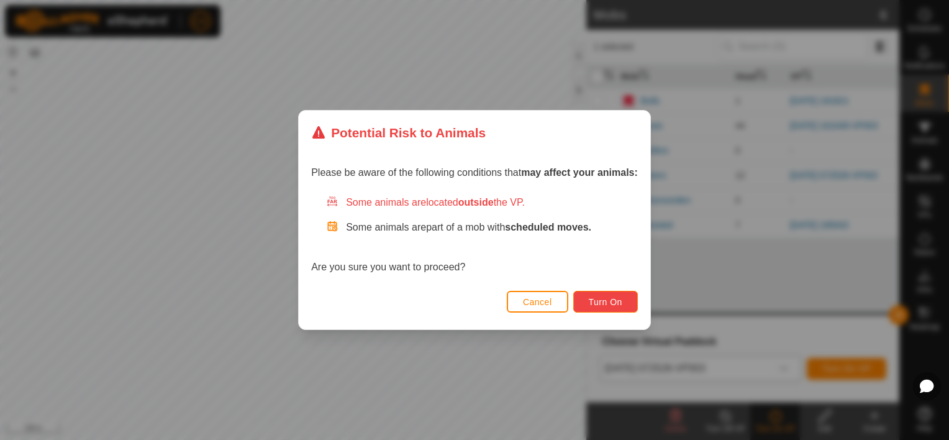
click at [610, 299] on span "Turn On" at bounding box center [606, 302] width 34 height 10
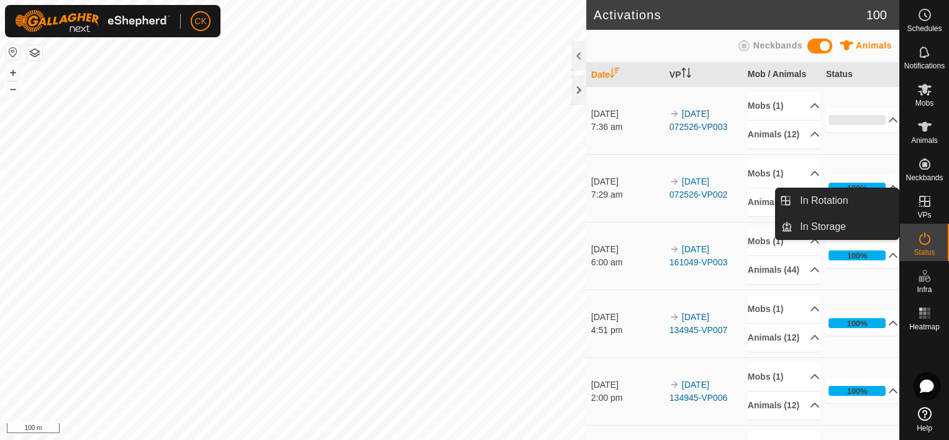
click at [923, 200] on icon at bounding box center [924, 201] width 15 height 15
click at [844, 199] on link "In Rotation" at bounding box center [845, 200] width 106 height 25
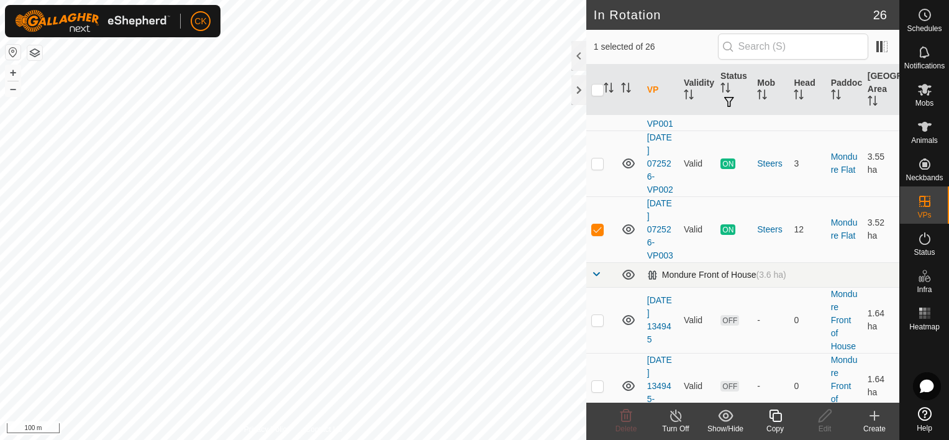
scroll to position [435, 0]
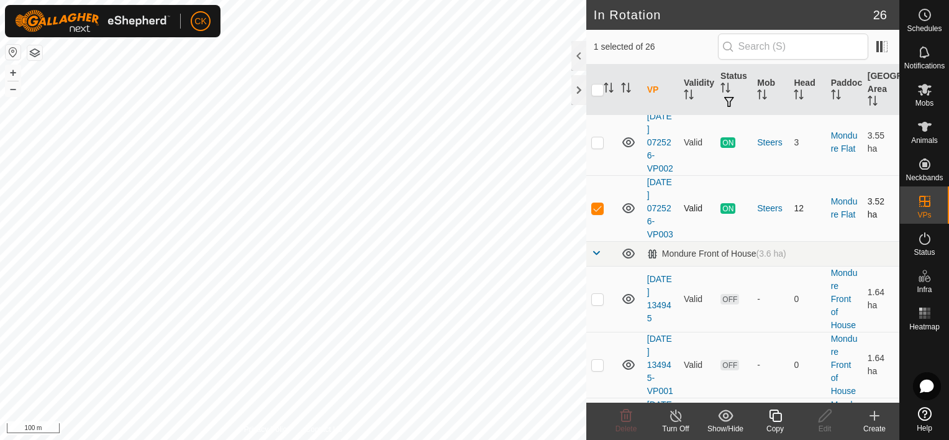
click at [593, 213] on p-checkbox at bounding box center [597, 208] width 12 height 10
click at [594, 213] on p-checkbox at bounding box center [597, 208] width 12 height 10
checkbox input "false"
click at [595, 147] on p-checkbox at bounding box center [597, 142] width 12 height 10
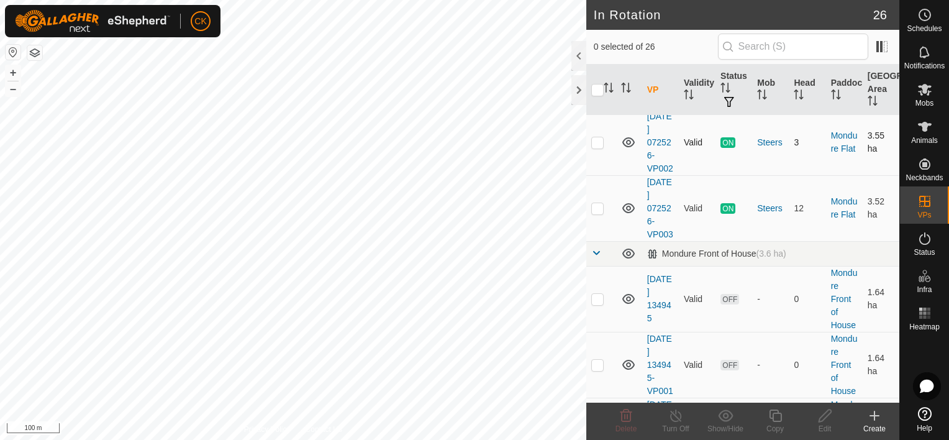
checkbox input "true"
click at [772, 414] on icon at bounding box center [775, 415] width 16 height 15
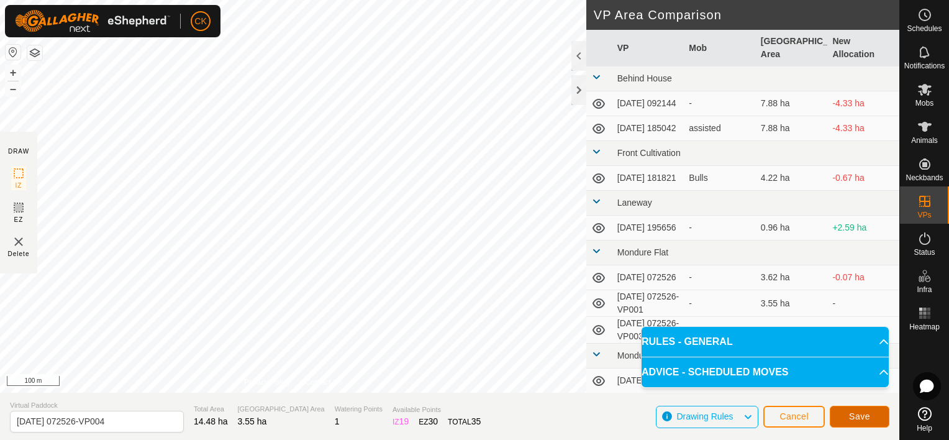
click at [862, 412] on span "Save" at bounding box center [859, 416] width 21 height 10
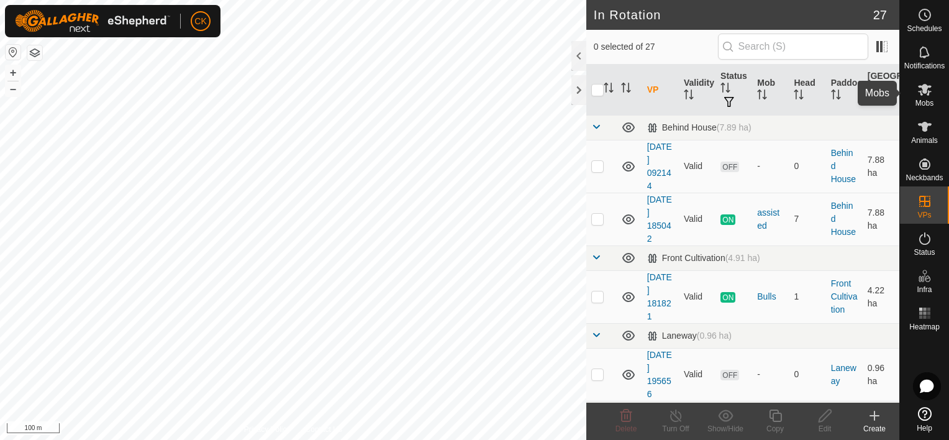
drag, startPoint x: 926, startPoint y: 86, endPoint x: 911, endPoint y: 84, distance: 15.0
click at [926, 86] on icon at bounding box center [925, 90] width 14 height 12
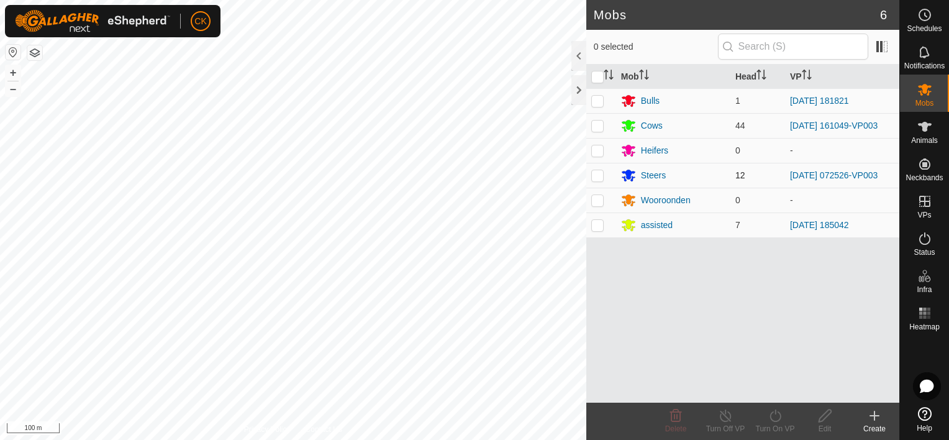
click at [593, 171] on p-checkbox at bounding box center [597, 175] width 12 height 10
checkbox input "true"
click at [775, 409] on icon at bounding box center [775, 415] width 16 height 15
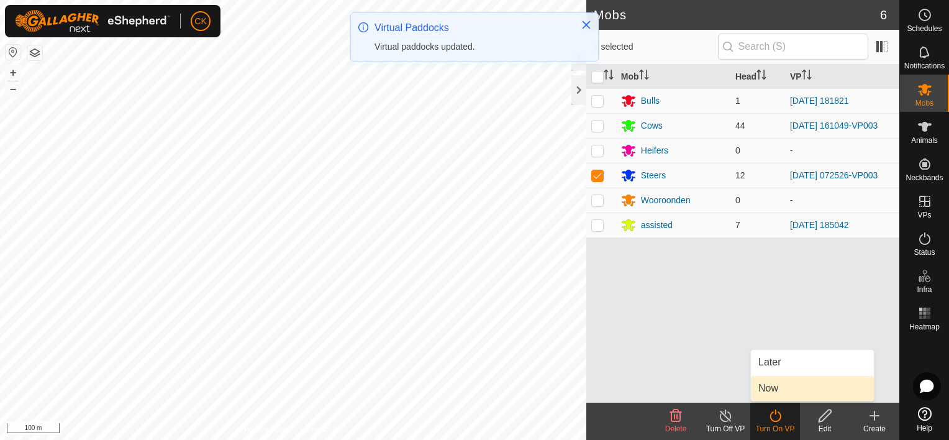
click at [767, 382] on link "Now" at bounding box center [812, 388] width 123 height 25
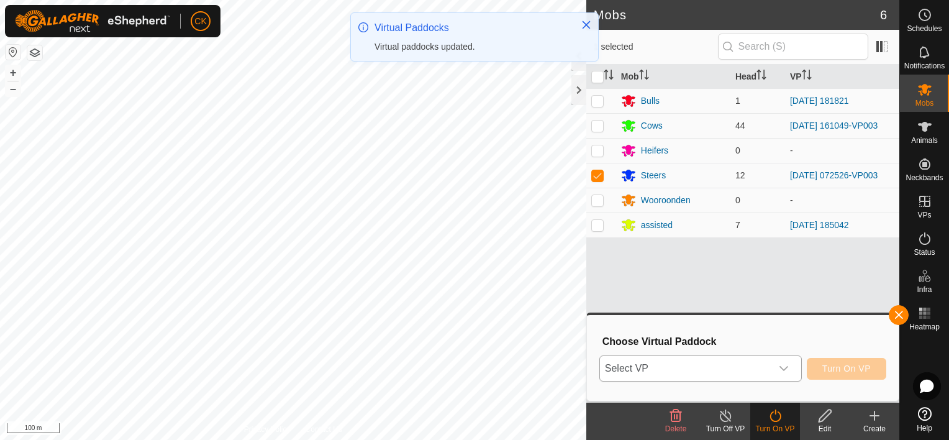
click at [784, 370] on icon "dropdown trigger" at bounding box center [784, 368] width 10 height 10
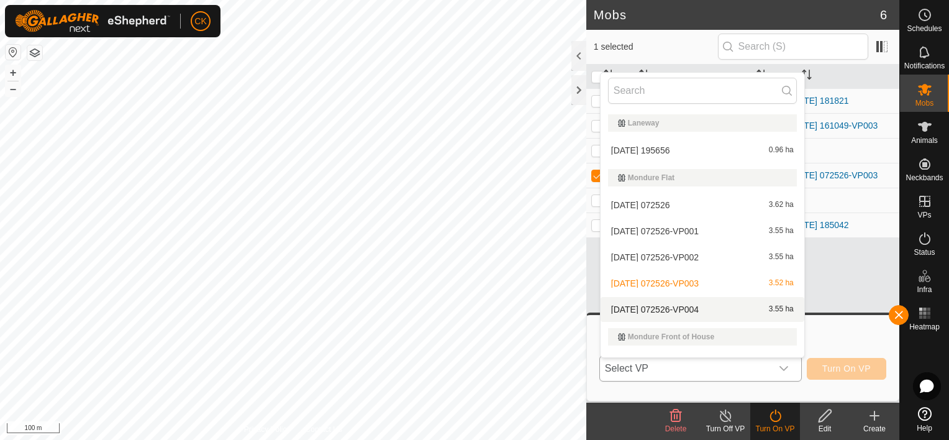
scroll to position [145, 0]
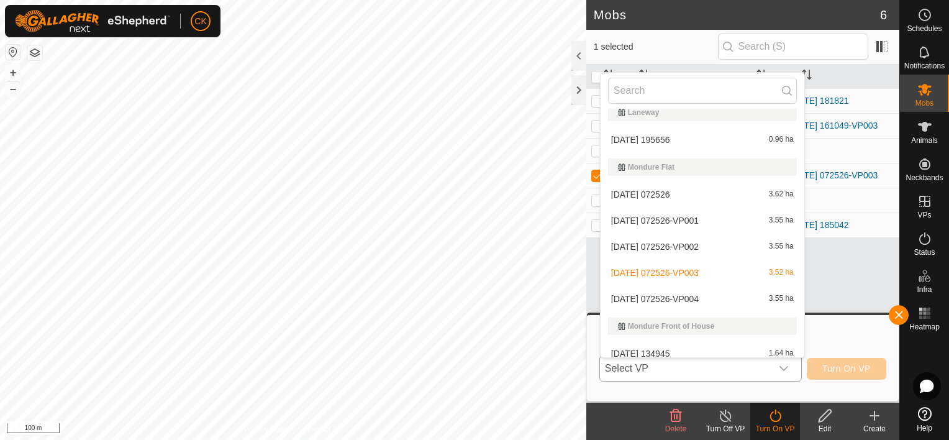
click at [695, 293] on li "2025-08-21 072526-VP004 3.55 ha" at bounding box center [702, 298] width 204 height 25
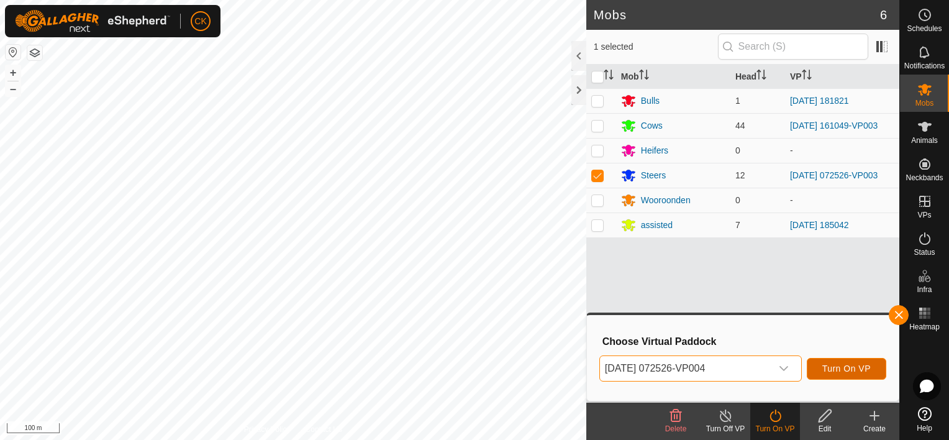
click at [843, 366] on span "Turn On VP" at bounding box center [846, 368] width 48 height 10
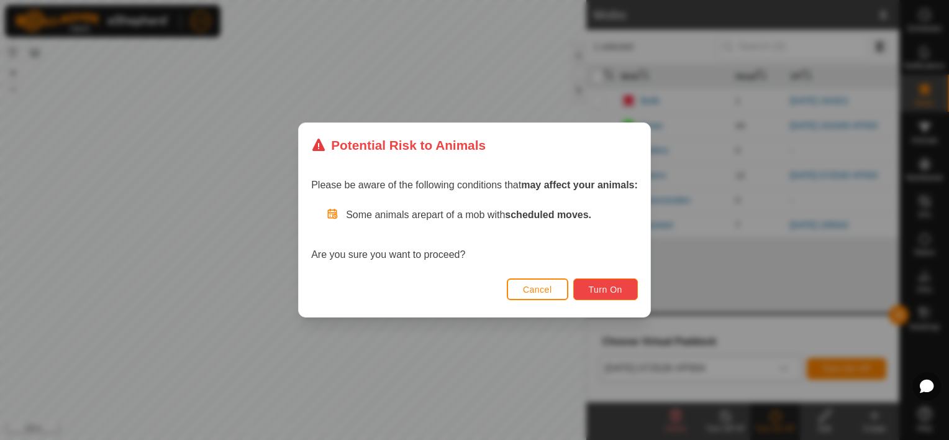
click at [597, 284] on span "Turn On" at bounding box center [606, 289] width 34 height 10
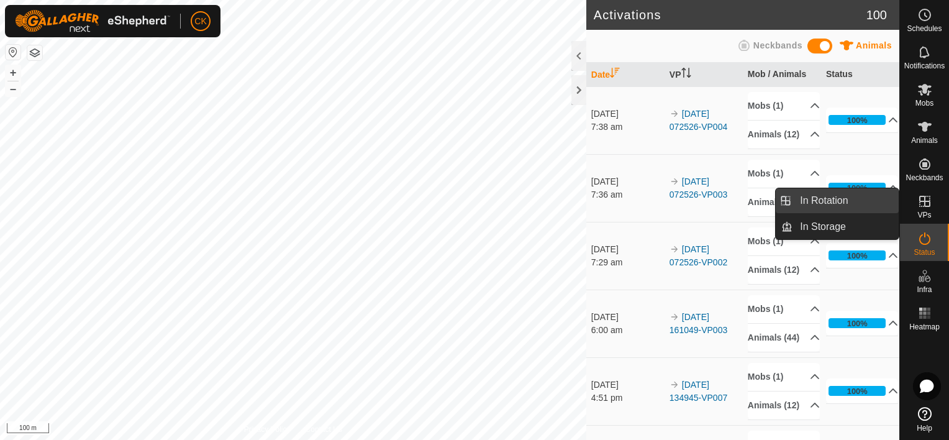
click at [876, 195] on link "In Rotation" at bounding box center [845, 200] width 106 height 25
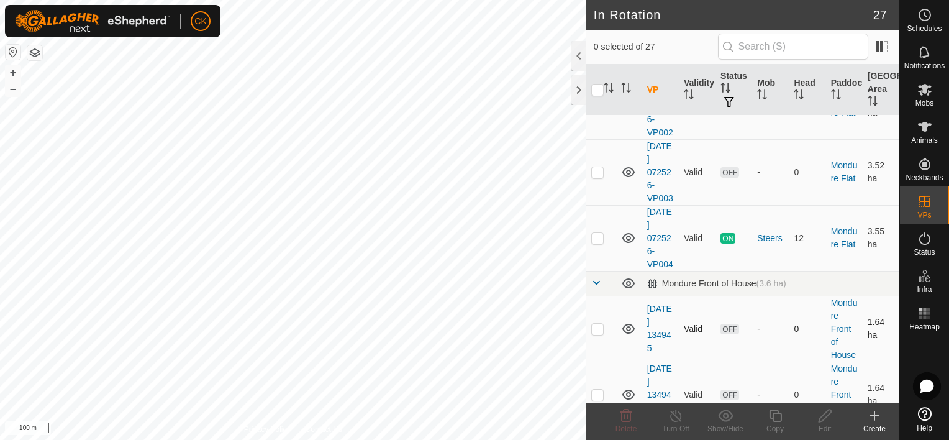
scroll to position [497, 0]
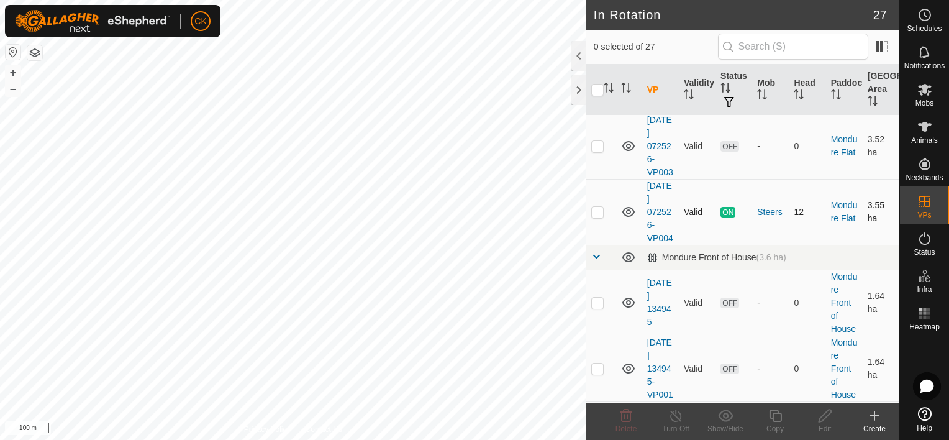
click at [599, 217] on p-checkbox at bounding box center [597, 212] width 12 height 10
checkbox input "true"
click at [773, 415] on icon at bounding box center [775, 415] width 16 height 15
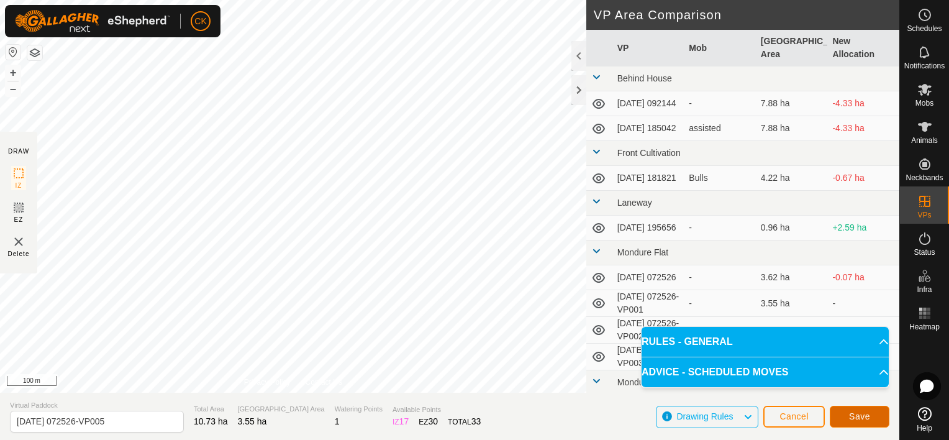
click at [867, 415] on span "Save" at bounding box center [859, 416] width 21 height 10
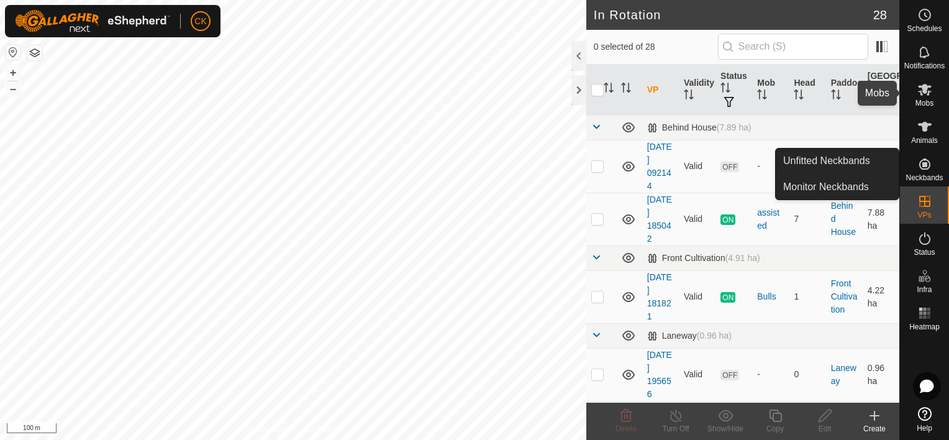
click at [923, 82] on icon at bounding box center [924, 89] width 15 height 15
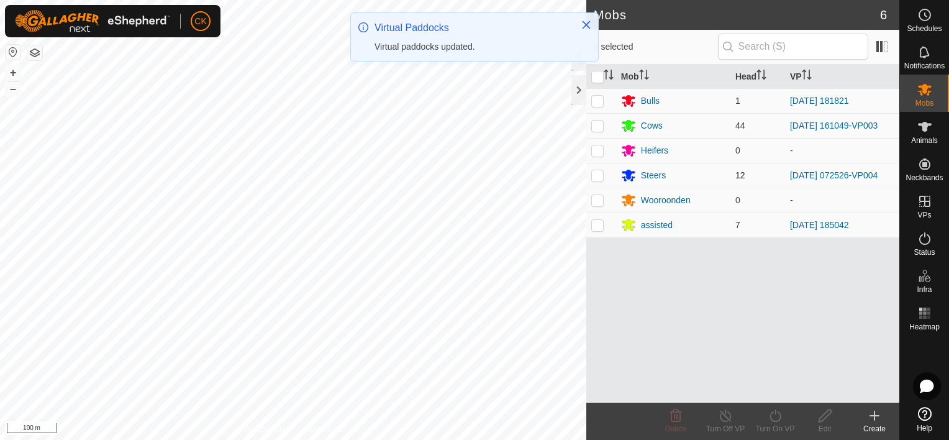
click at [599, 174] on p-checkbox at bounding box center [597, 175] width 12 height 10
checkbox input "true"
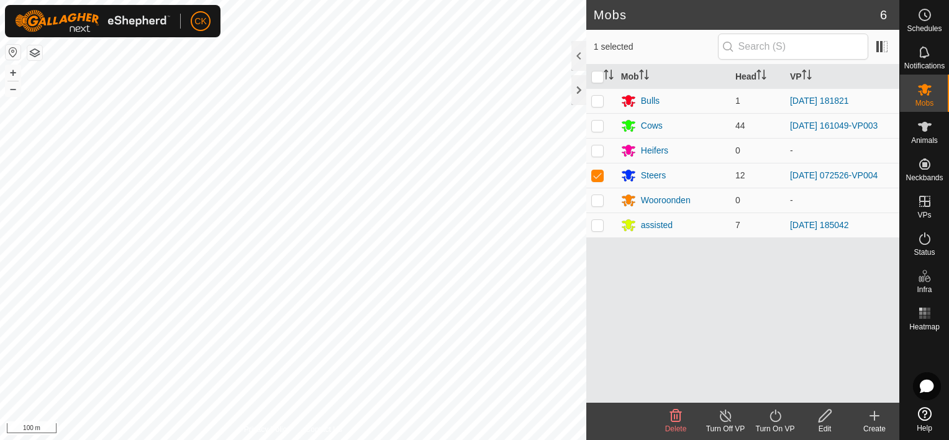
click at [773, 416] on icon at bounding box center [775, 415] width 16 height 15
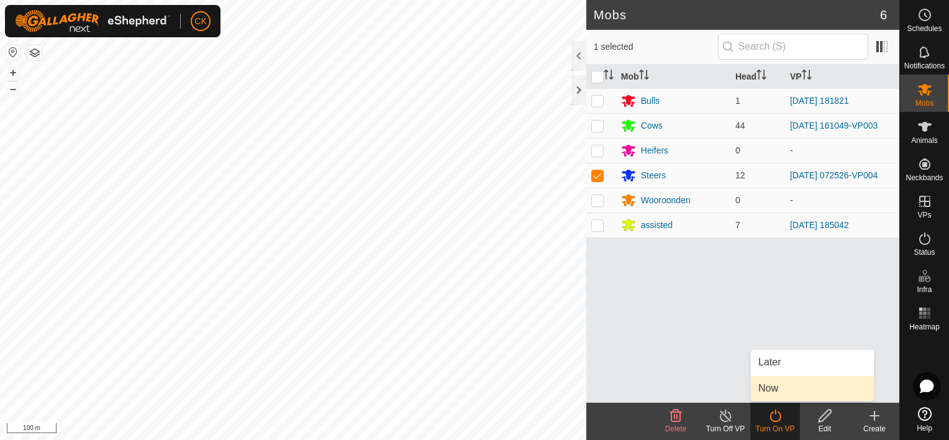
click at [766, 387] on link "Now" at bounding box center [812, 388] width 123 height 25
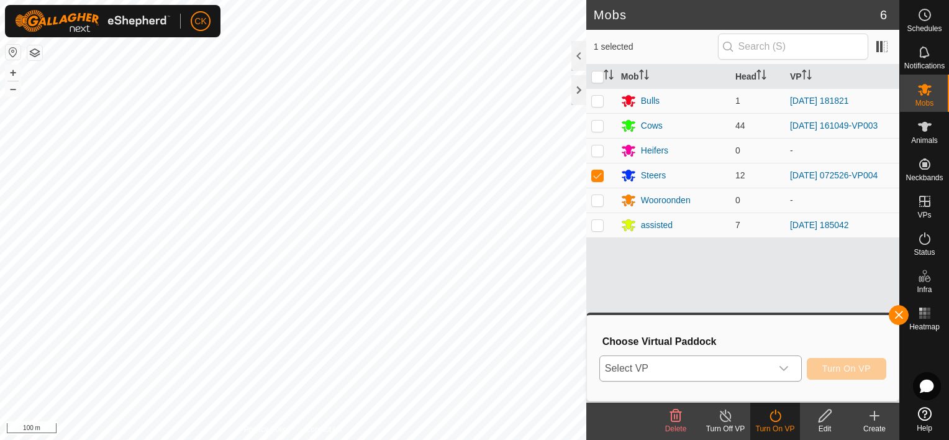
click at [787, 363] on icon "dropdown trigger" at bounding box center [784, 368] width 10 height 10
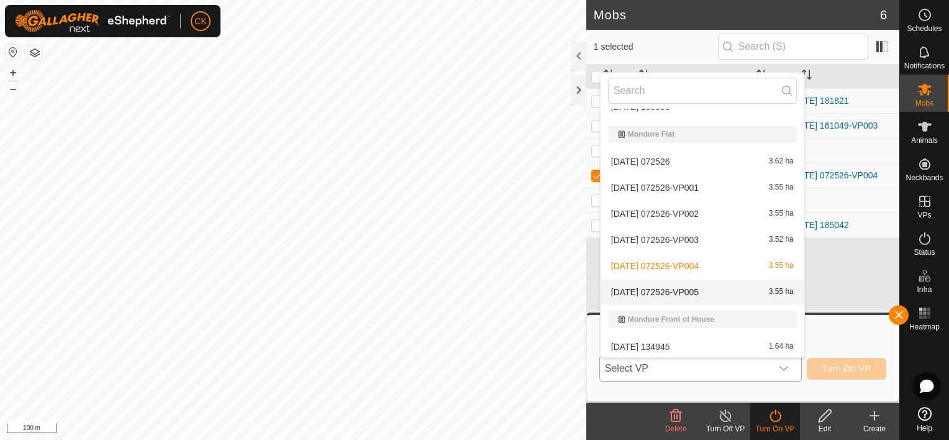
scroll to position [207, 0]
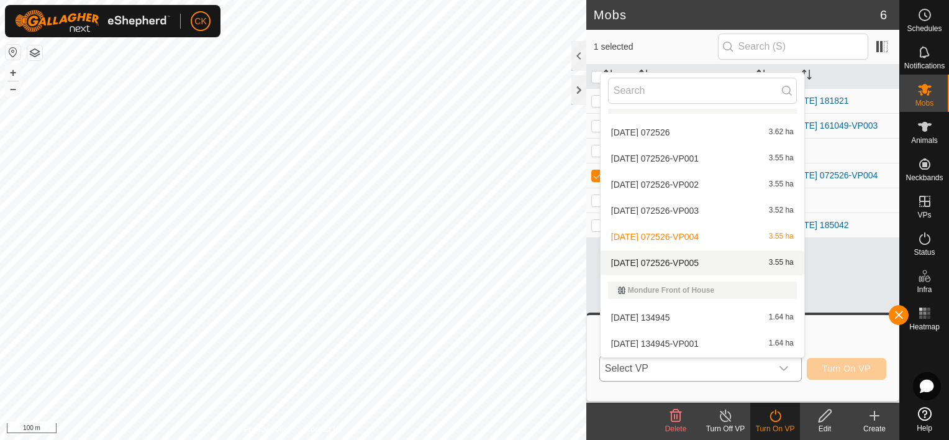
click at [702, 257] on li "2025-08-21 072526-VP005 3.55 ha" at bounding box center [702, 262] width 204 height 25
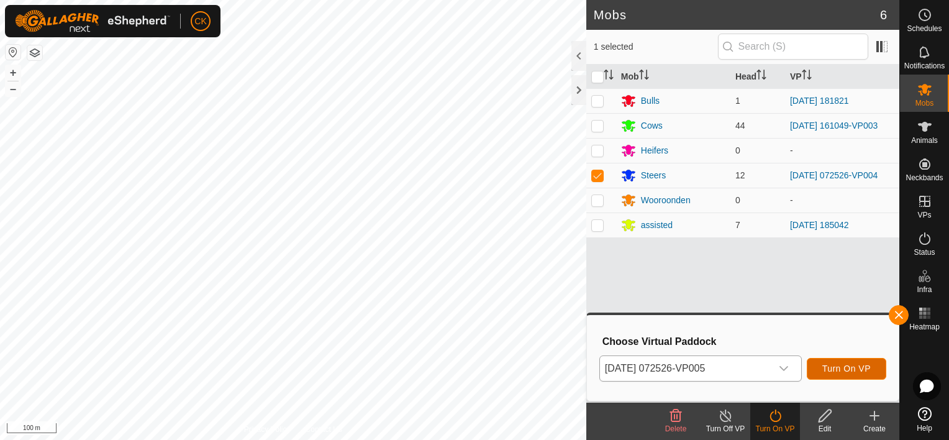
click at [826, 366] on span "Turn On VP" at bounding box center [846, 368] width 48 height 10
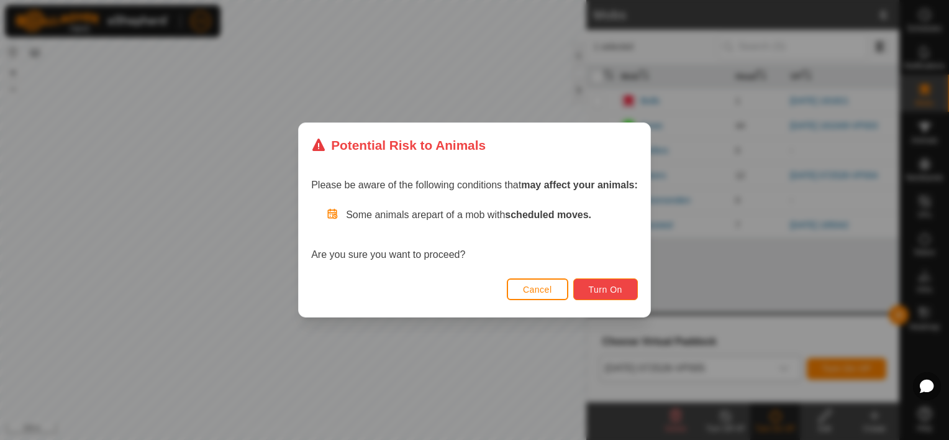
click at [616, 286] on span "Turn On" at bounding box center [606, 289] width 34 height 10
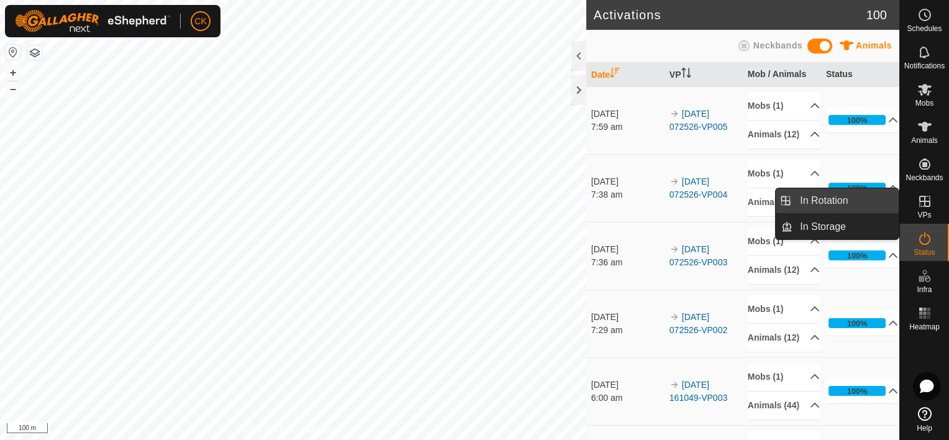
click at [862, 199] on link "In Rotation" at bounding box center [845, 200] width 106 height 25
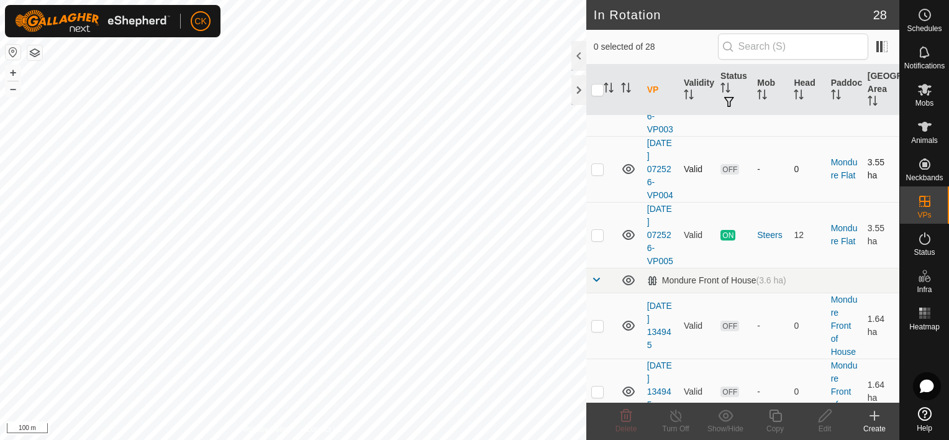
scroll to position [559, 0]
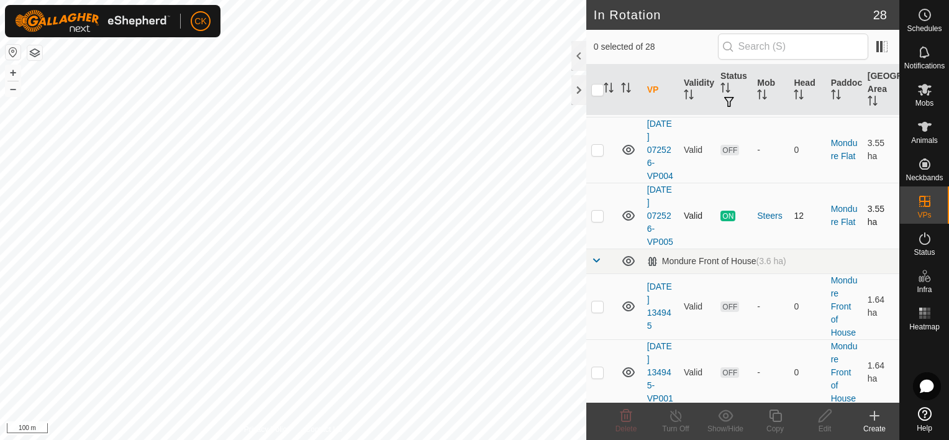
click at [601, 220] on p-checkbox at bounding box center [597, 215] width 12 height 10
checkbox input "true"
click at [774, 417] on icon at bounding box center [775, 415] width 16 height 15
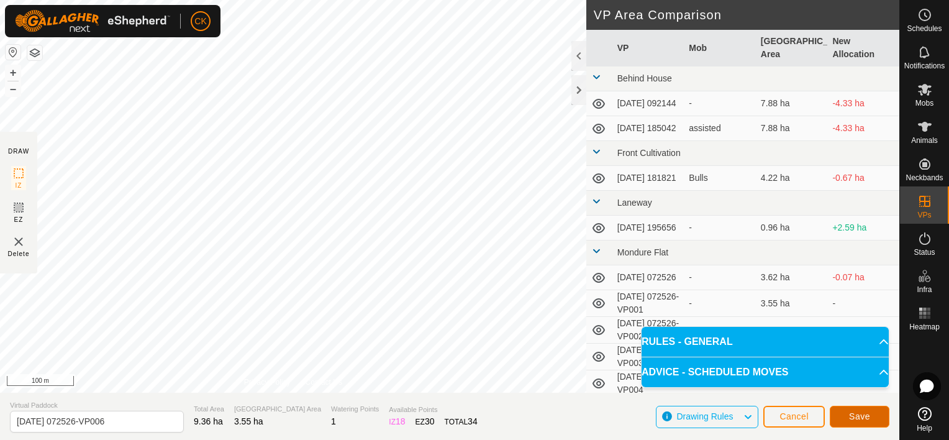
click at [849, 417] on span "Save" at bounding box center [859, 416] width 21 height 10
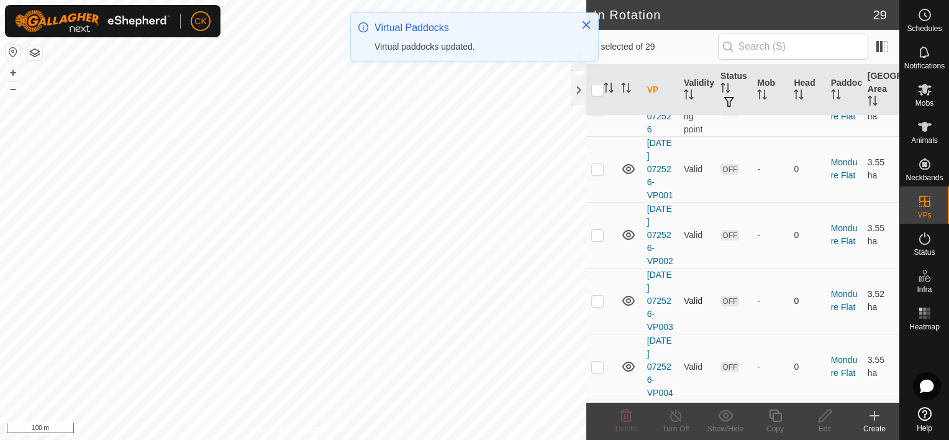
scroll to position [373, 0]
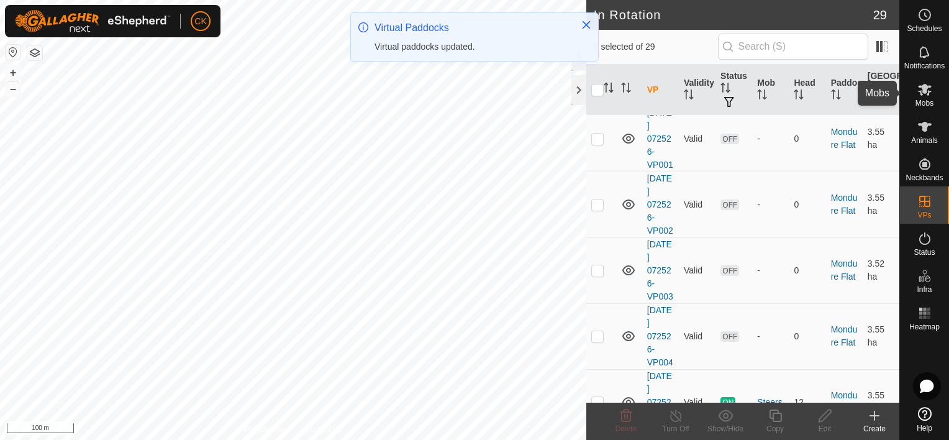
click at [925, 84] on icon at bounding box center [925, 90] width 14 height 12
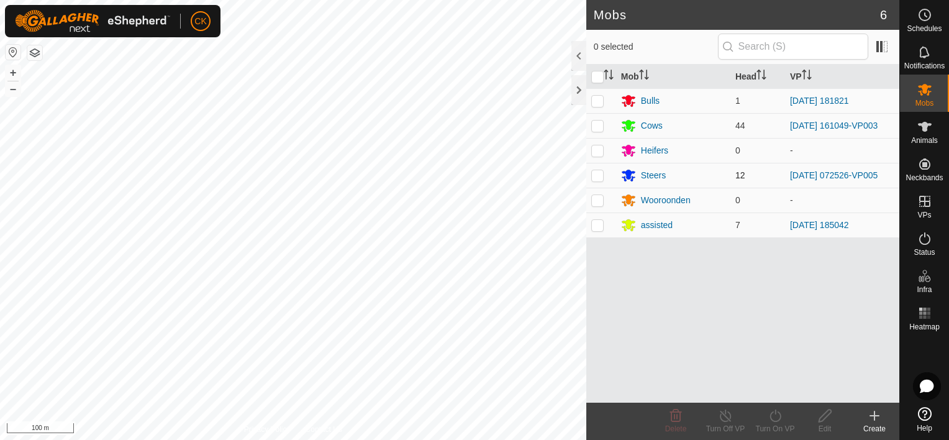
click at [594, 176] on p-checkbox at bounding box center [597, 175] width 12 height 10
checkbox input "true"
click at [774, 417] on icon at bounding box center [775, 415] width 16 height 15
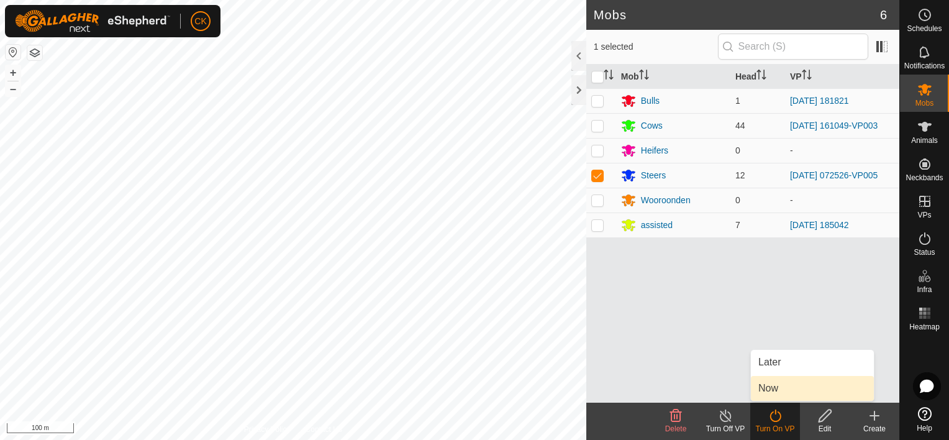
click at [767, 386] on link "Now" at bounding box center [812, 388] width 123 height 25
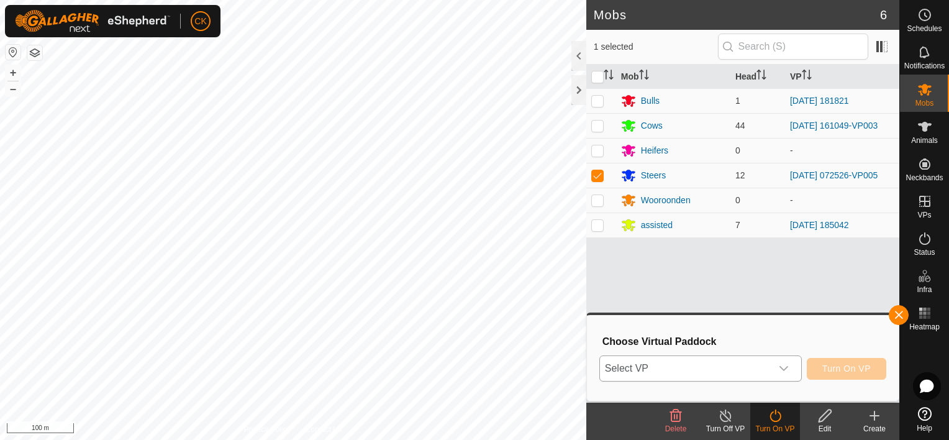
click at [784, 370] on icon "dropdown trigger" at bounding box center [784, 368] width 10 height 10
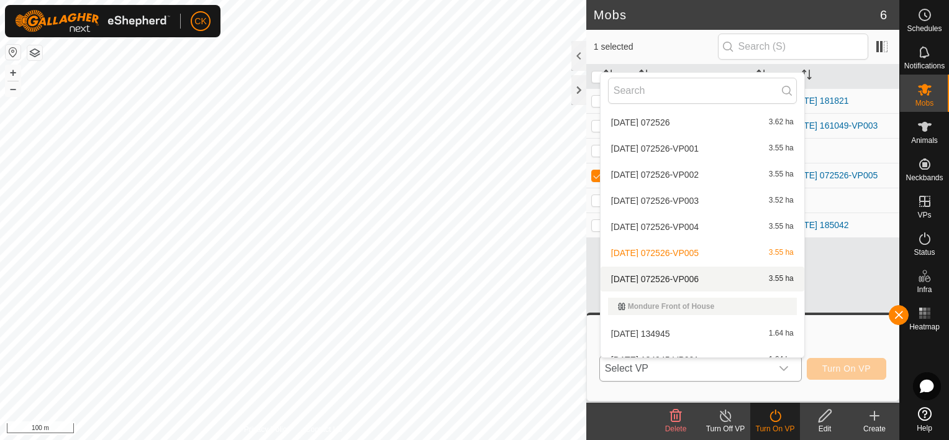
scroll to position [218, 0]
click at [694, 276] on li "2025-08-21 072526-VP006 3.55 ha" at bounding box center [702, 278] width 204 height 25
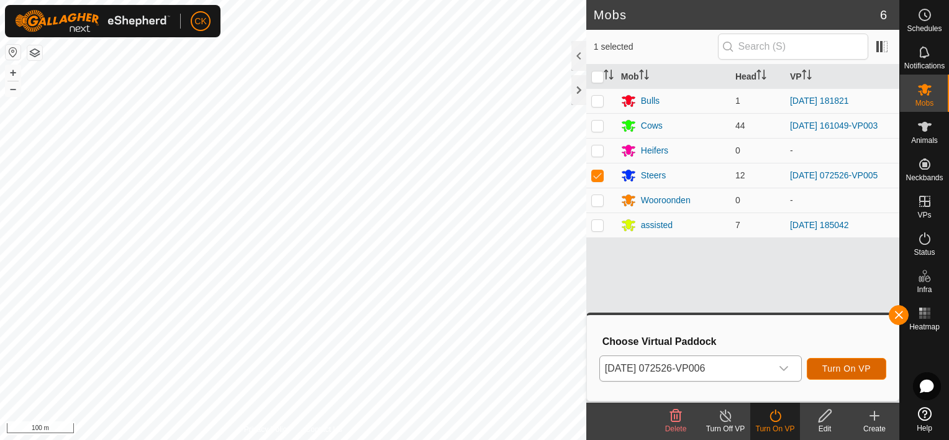
click at [836, 364] on span "Turn On VP" at bounding box center [846, 368] width 48 height 10
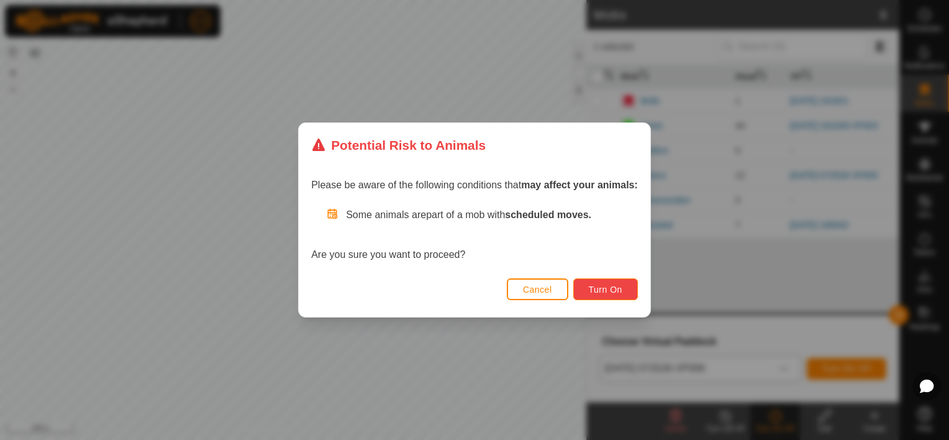
click at [608, 284] on span "Turn On" at bounding box center [606, 289] width 34 height 10
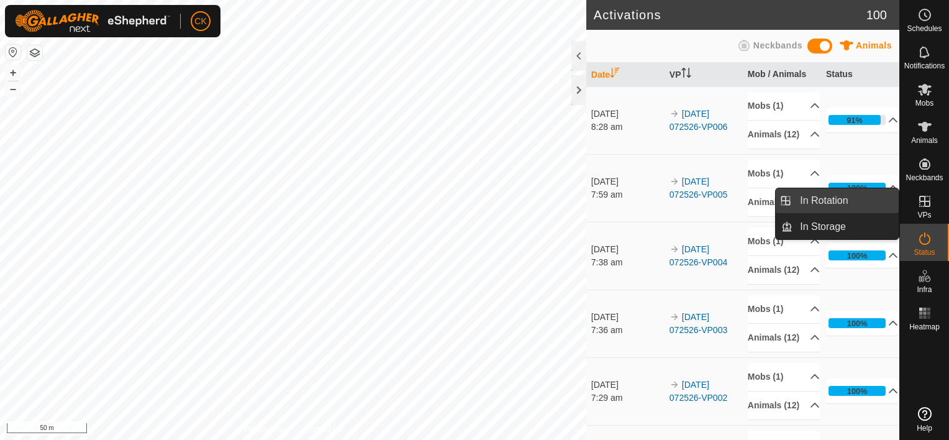
click at [871, 200] on link "In Rotation" at bounding box center [845, 200] width 106 height 25
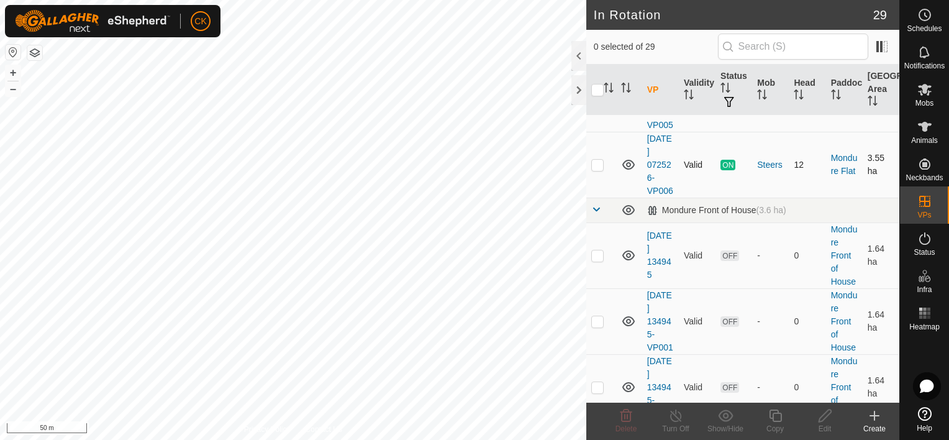
scroll to position [683, 0]
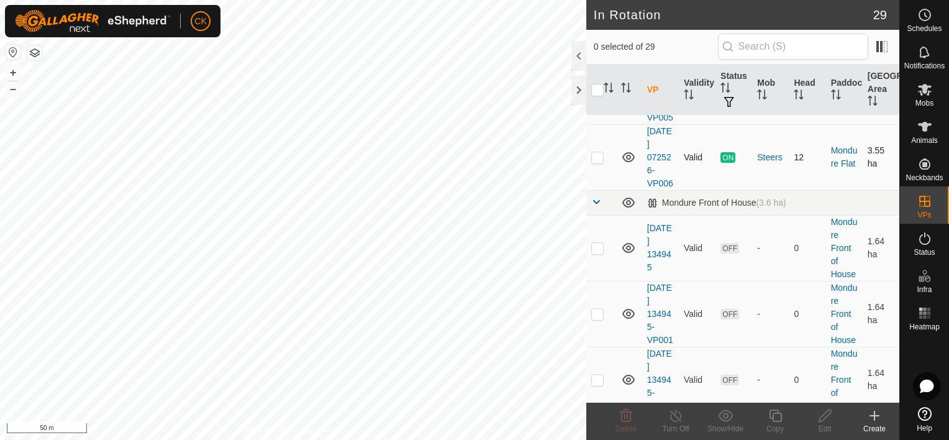
click at [596, 162] on p-checkbox at bounding box center [597, 157] width 12 height 10
checkbox input "true"
click at [777, 415] on icon at bounding box center [775, 415] width 16 height 15
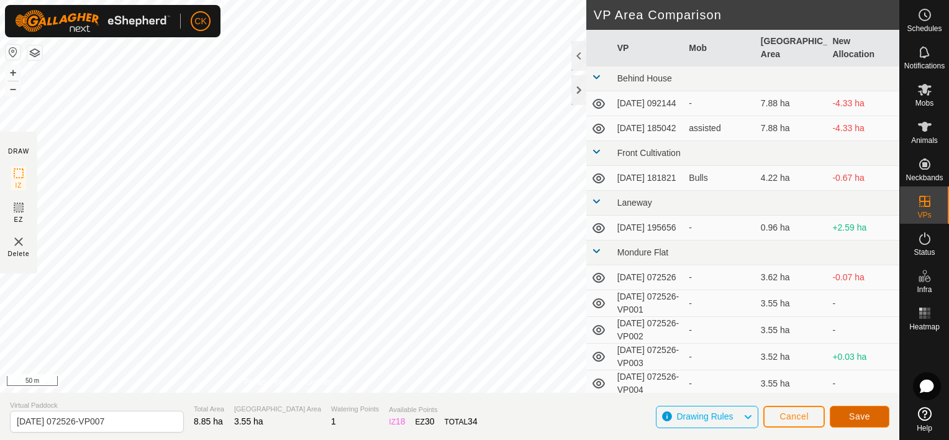
click at [850, 414] on span "Save" at bounding box center [859, 416] width 21 height 10
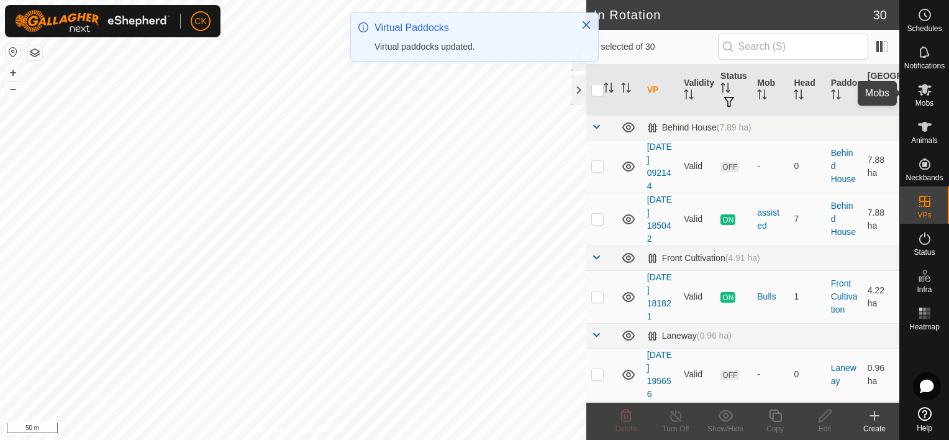
click at [921, 89] on icon at bounding box center [925, 90] width 14 height 12
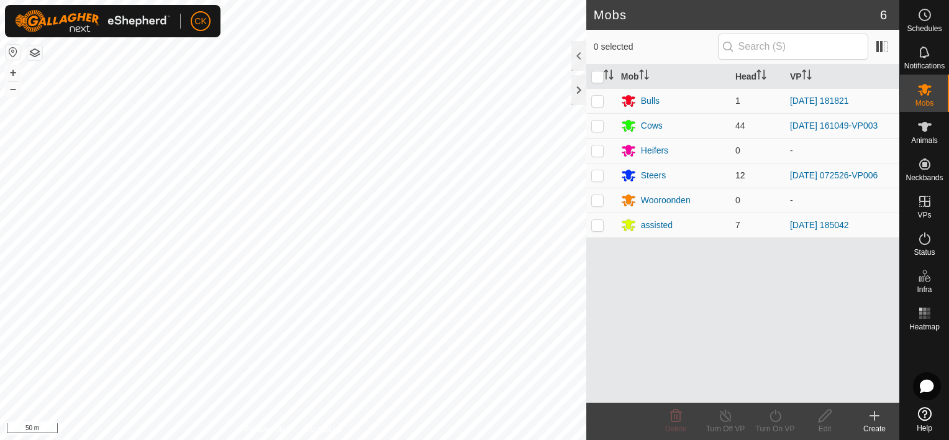
click at [597, 177] on p-checkbox at bounding box center [597, 175] width 12 height 10
checkbox input "true"
click at [773, 414] on icon at bounding box center [775, 415] width 16 height 15
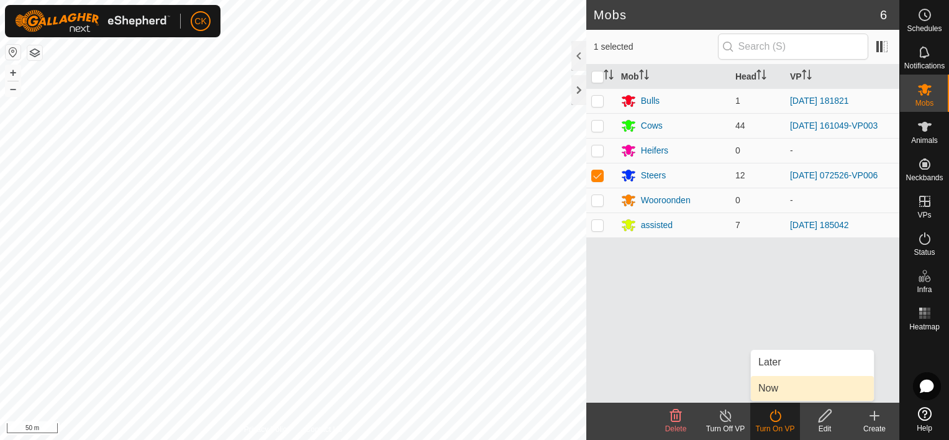
click at [774, 385] on link "Now" at bounding box center [812, 388] width 123 height 25
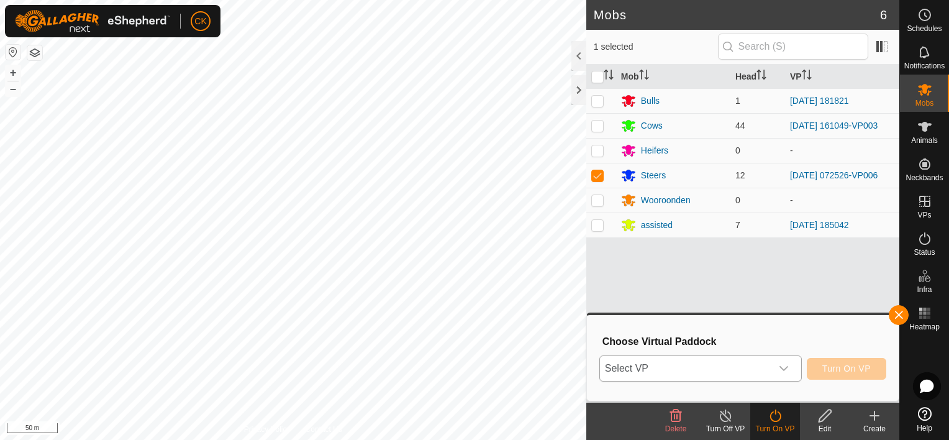
click at [783, 364] on icon "dropdown trigger" at bounding box center [784, 368] width 10 height 10
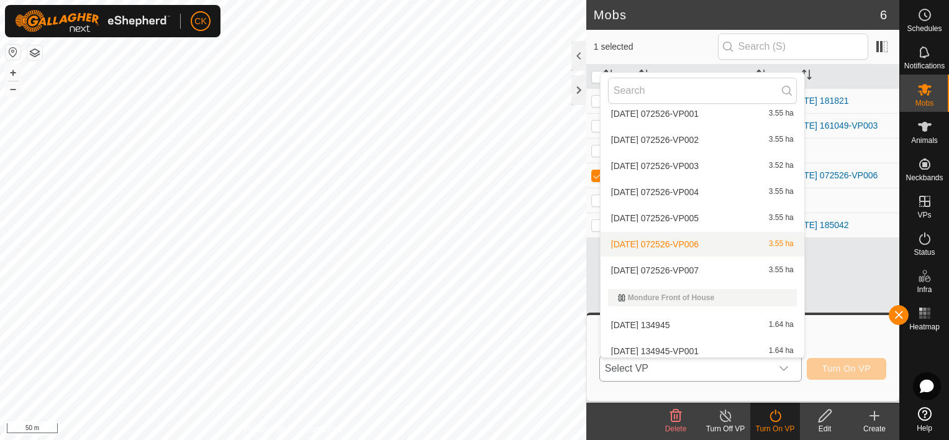
scroll to position [265, 0]
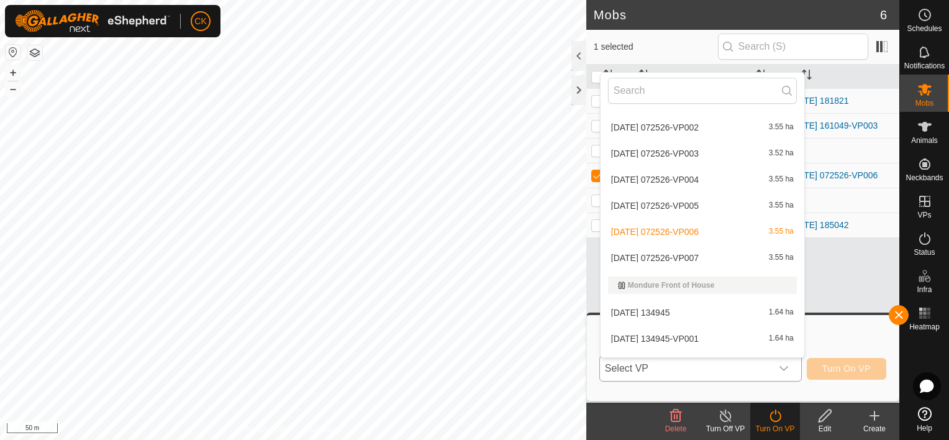
click at [695, 250] on li "[DATE] 072526-VP007 3.55 ha" at bounding box center [702, 257] width 204 height 25
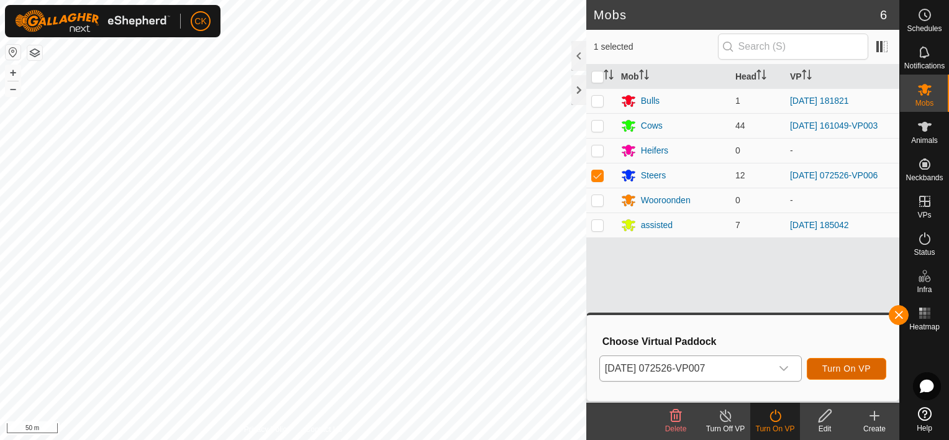
click at [839, 366] on span "Turn On VP" at bounding box center [846, 368] width 48 height 10
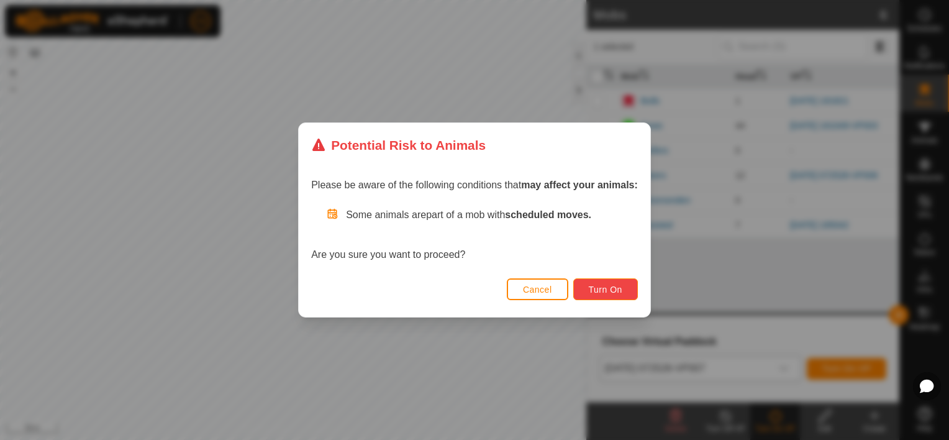
click at [579, 289] on button "Turn On" at bounding box center [605, 289] width 65 height 22
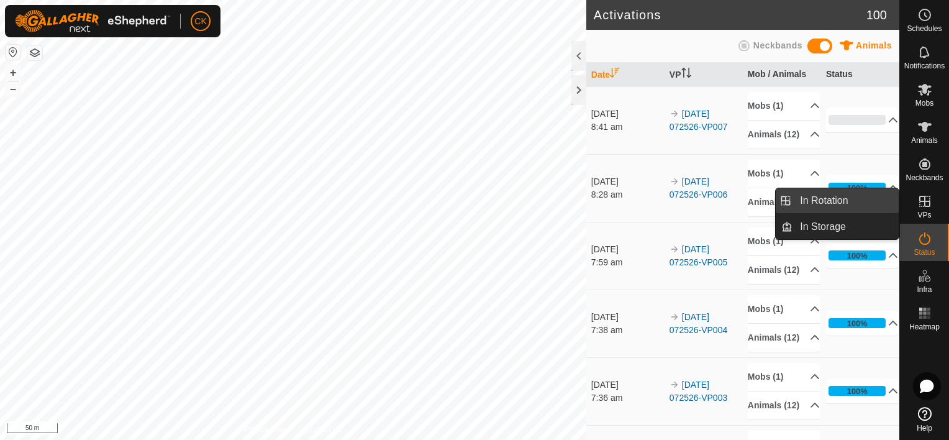
click at [886, 198] on link "In Rotation" at bounding box center [845, 200] width 106 height 25
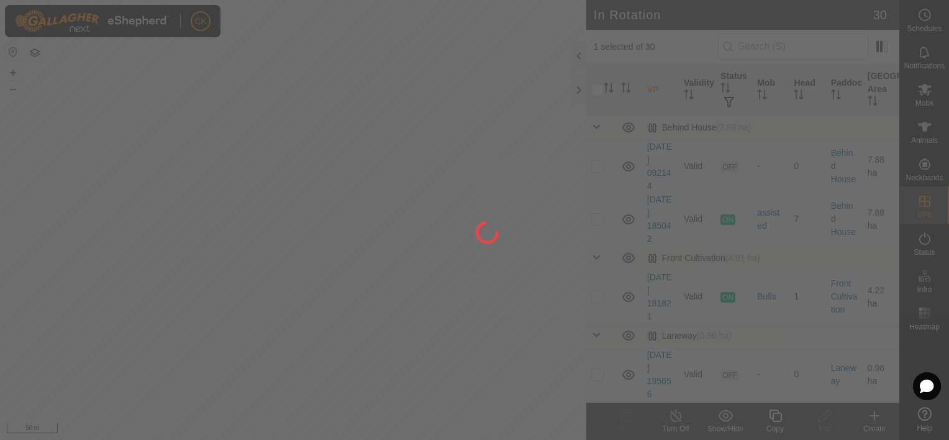
click at [596, 87] on div at bounding box center [474, 220] width 949 height 440
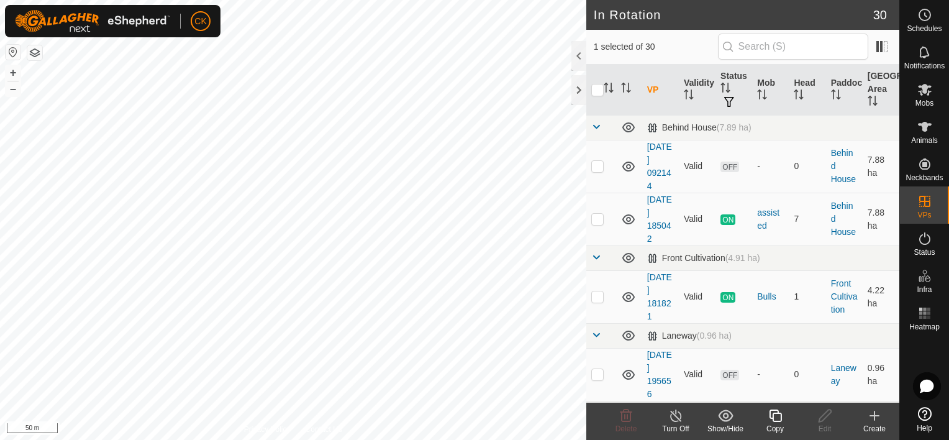
click at [599, 91] on input "checkbox" at bounding box center [597, 90] width 12 height 12
checkbox input "true"
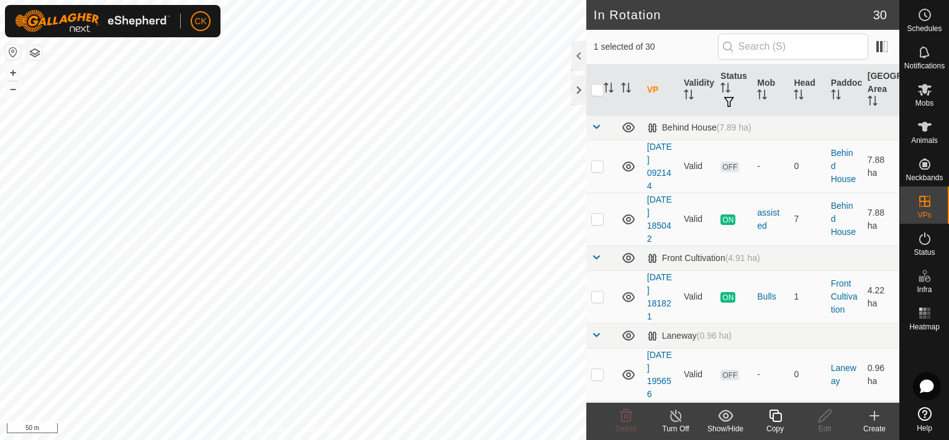
checkbox input "true"
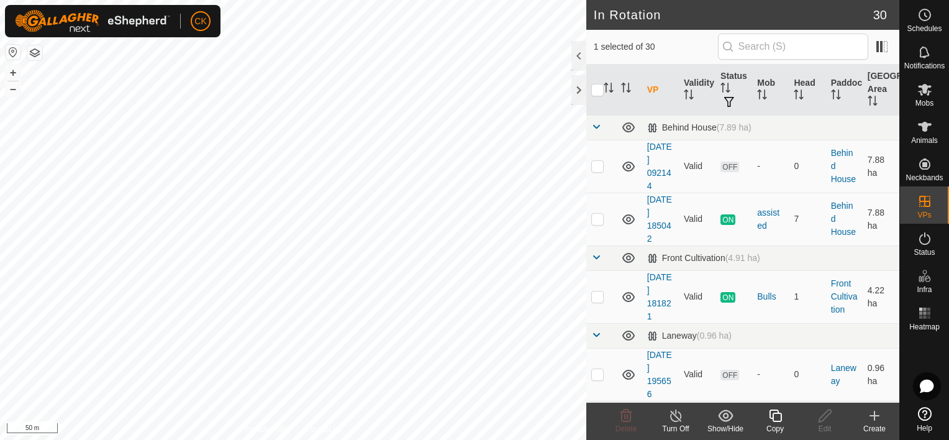
checkbox input "true"
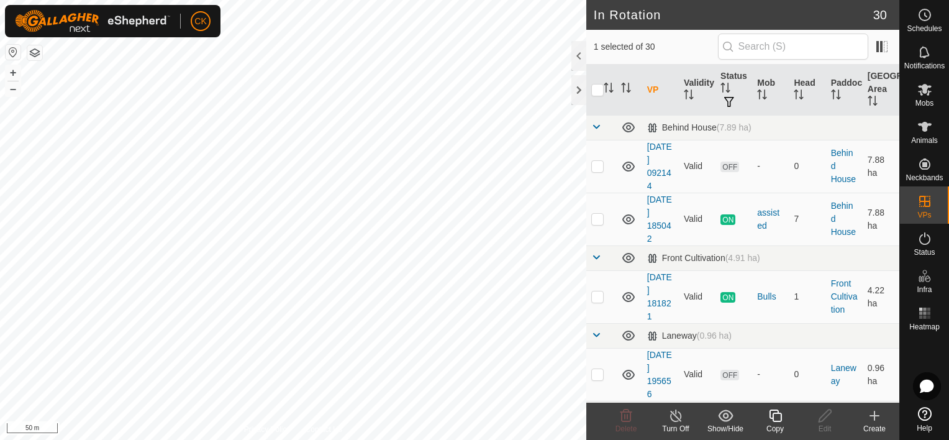
checkbox input "true"
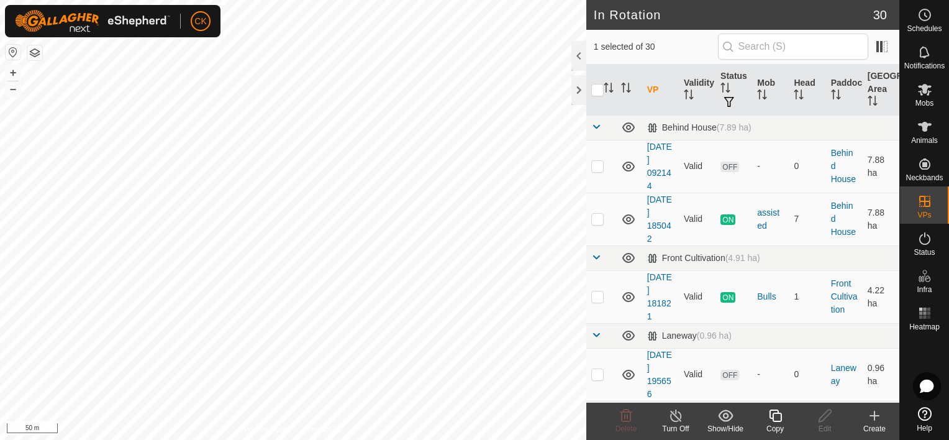
checkbox input "true"
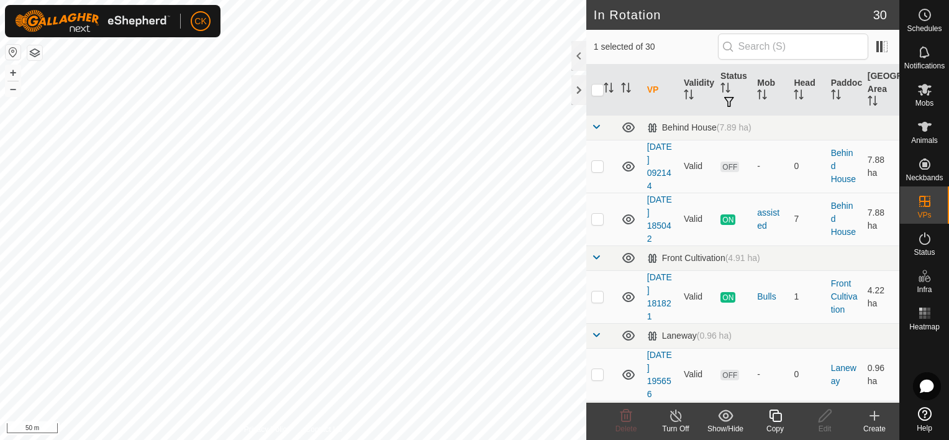
checkbox input "true"
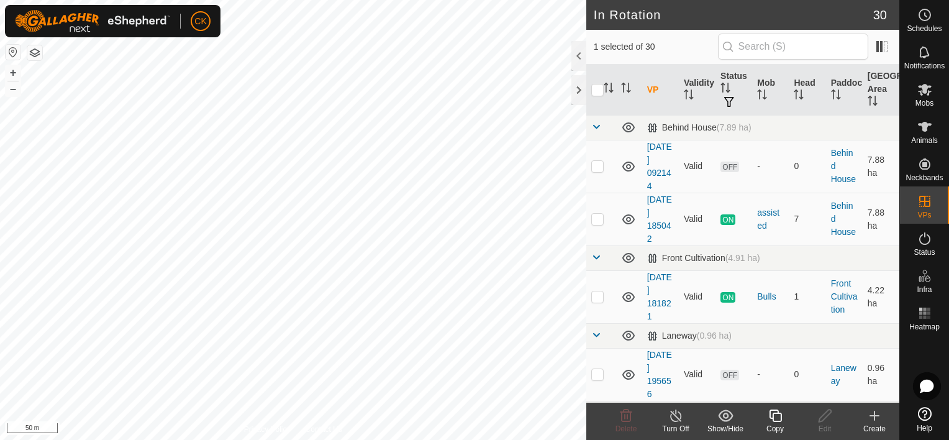
checkbox input "true"
click at [599, 91] on input "checkbox" at bounding box center [597, 90] width 12 height 12
checkbox input "false"
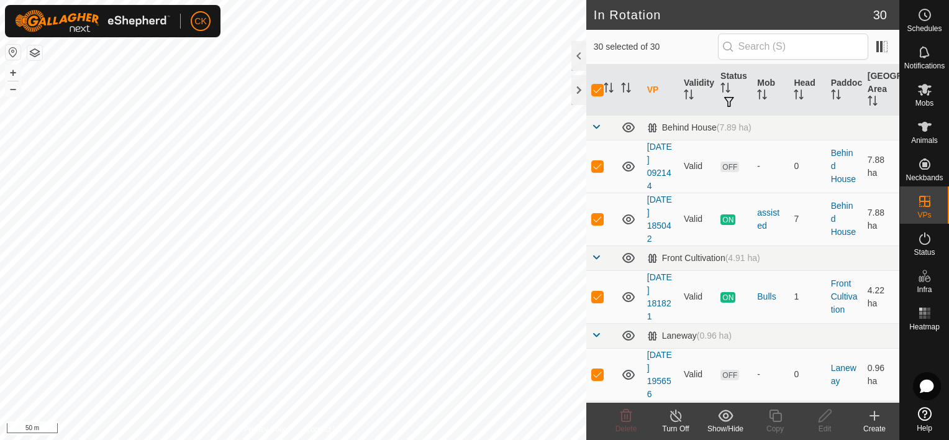
checkbox input "false"
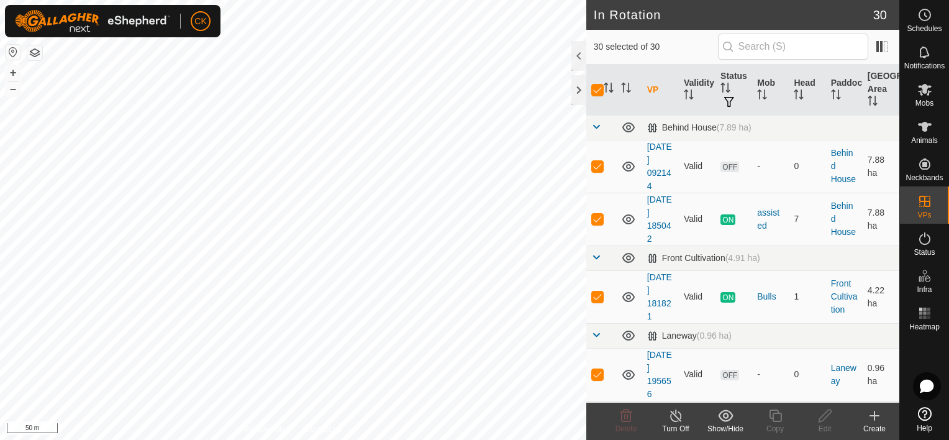
checkbox input "false"
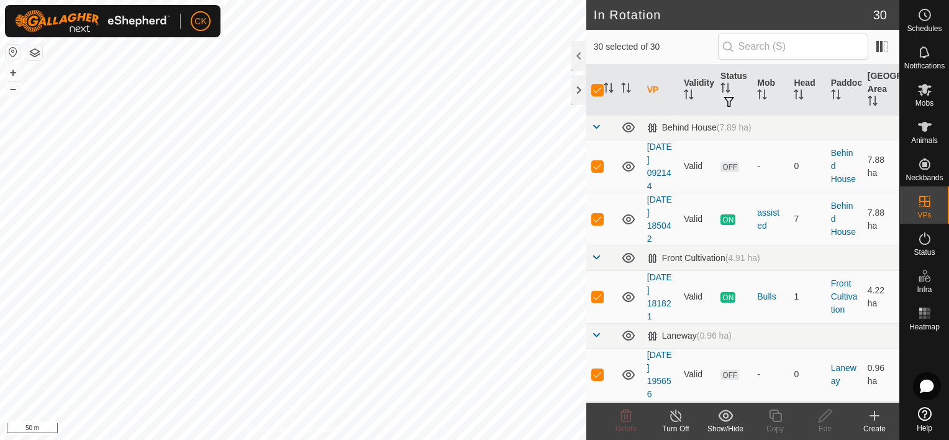
checkbox input "false"
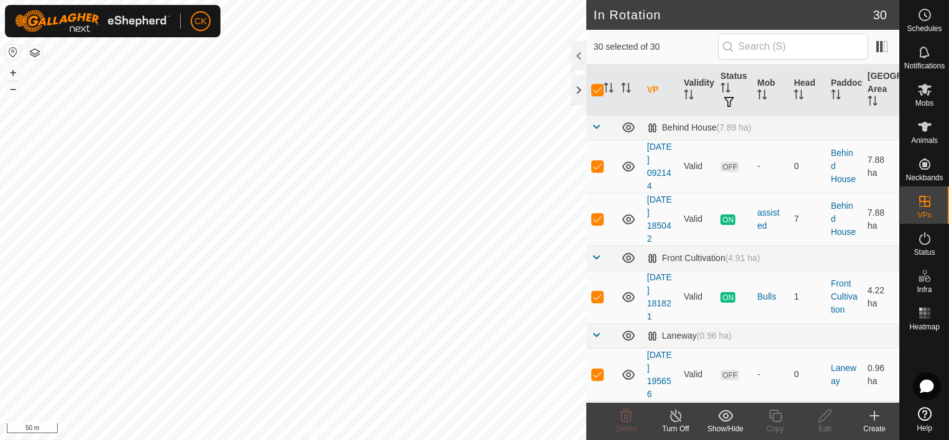
checkbox input "false"
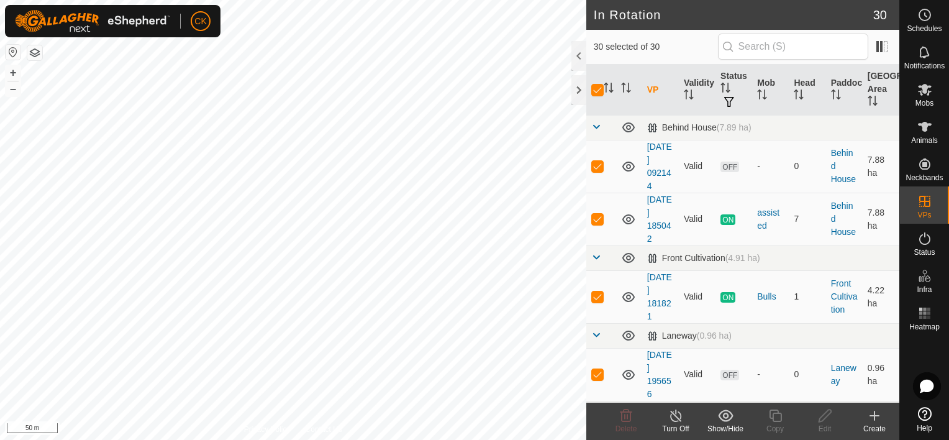
checkbox input "false"
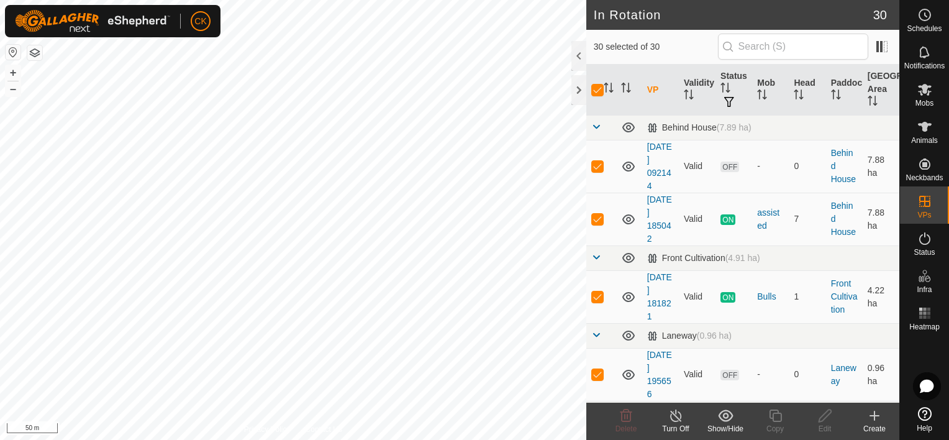
checkbox input "false"
